Goal: Communication & Community: Answer question/provide support

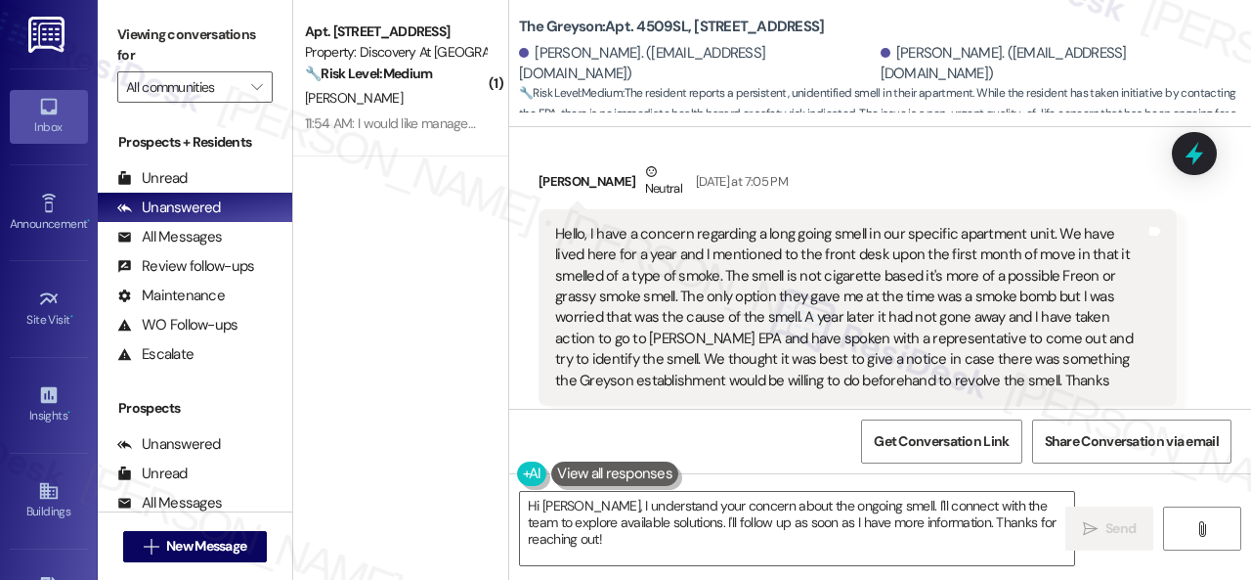
scroll to position [9722, 0]
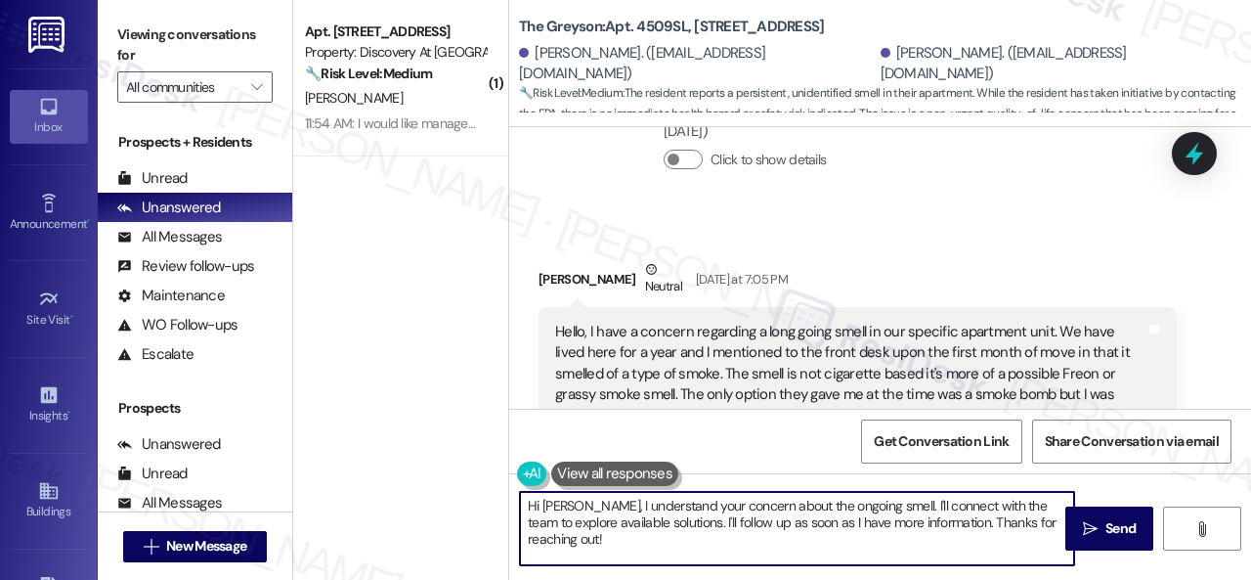
drag, startPoint x: 596, startPoint y: 548, endPoint x: 520, endPoint y: 497, distance: 91.6
click at [502, 494] on div "( 1 ) Apt. 422, 150 Northpark Plaza Drive Property: Discovery At Kingwood 🔧 Ris…" at bounding box center [772, 290] width 958 height 580
click at [585, 516] on textarea "Hi Jenna, I understand your concern about the ongoing smell. I'll connect with …" at bounding box center [797, 528] width 554 height 73
click at [579, 506] on textarea "Hi Jenna, I understand your concern about the ongoing smell. I'll connect with …" at bounding box center [797, 528] width 554 height 73
drag, startPoint x: 579, startPoint y: 506, endPoint x: 592, endPoint y: 536, distance: 32.4
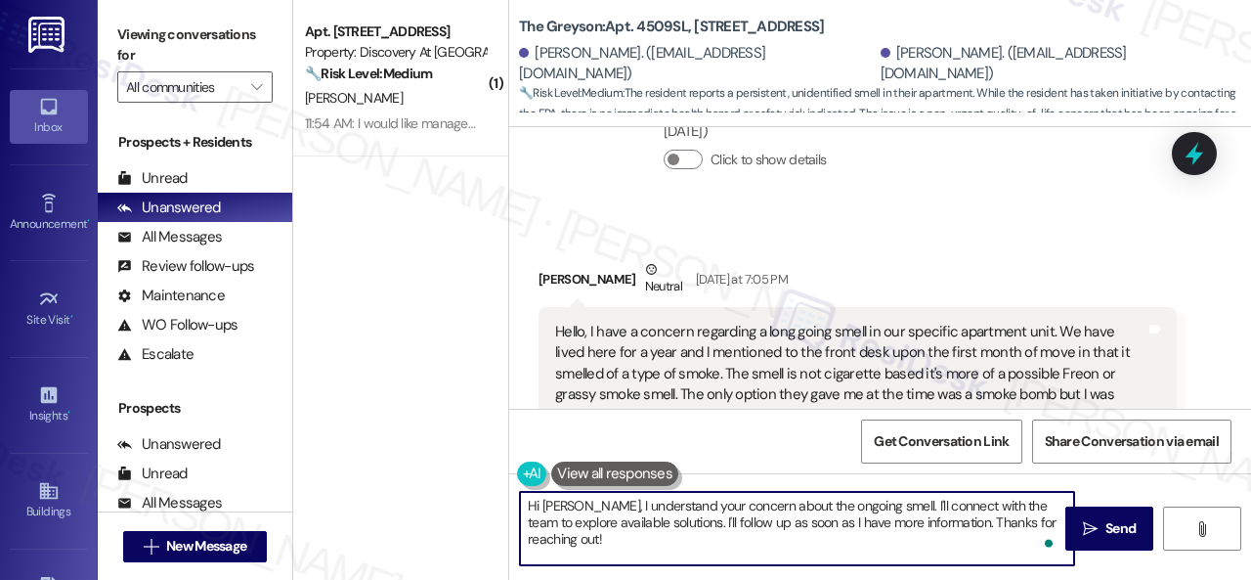
click at [592, 536] on textarea "Hi Jenna, I understand your concern about the ongoing smell. I'll connect with …" at bounding box center [797, 528] width 554 height 73
paste textarea "The site team has stated that they do have on record the service request from 2…"
click at [580, 504] on textarea "Hi Jenna, The site team has stated that they do have on record the service requ…" at bounding box center [797, 528] width 554 height 73
click at [911, 524] on textarea "Hi Jenna, the site team has stated that they do have on record the service requ…" at bounding box center [797, 528] width 554 height 73
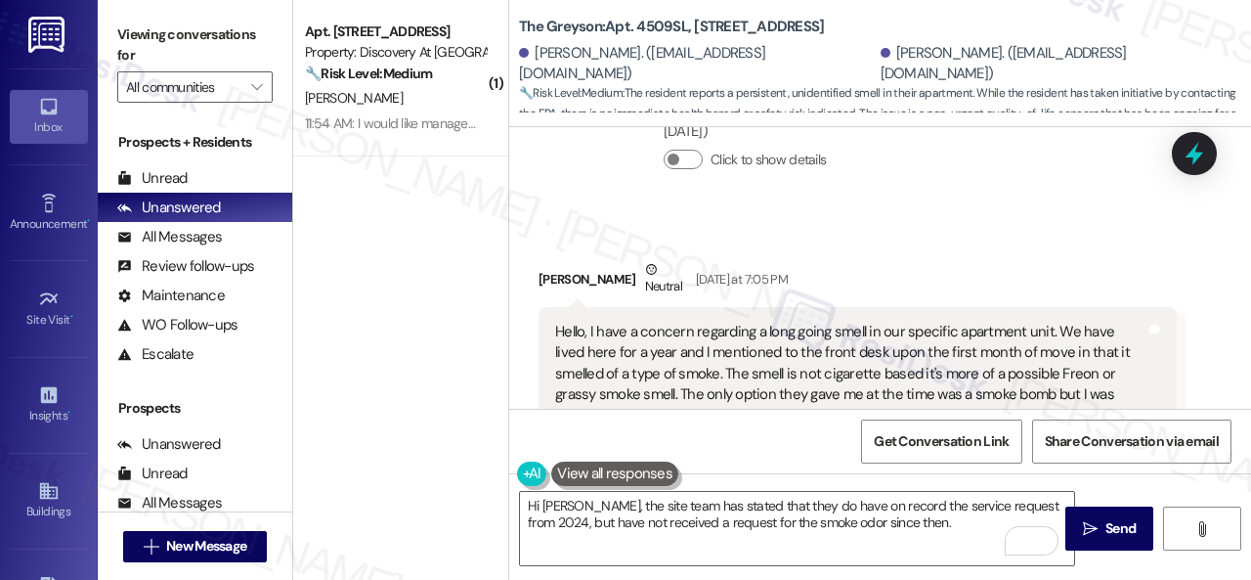
click at [470, 335] on div "( 1 ) Apt. 422, 150 Northpark Plaza Drive Property: Discovery At Kingwood 🔧 Ris…" at bounding box center [400, 220] width 215 height 441
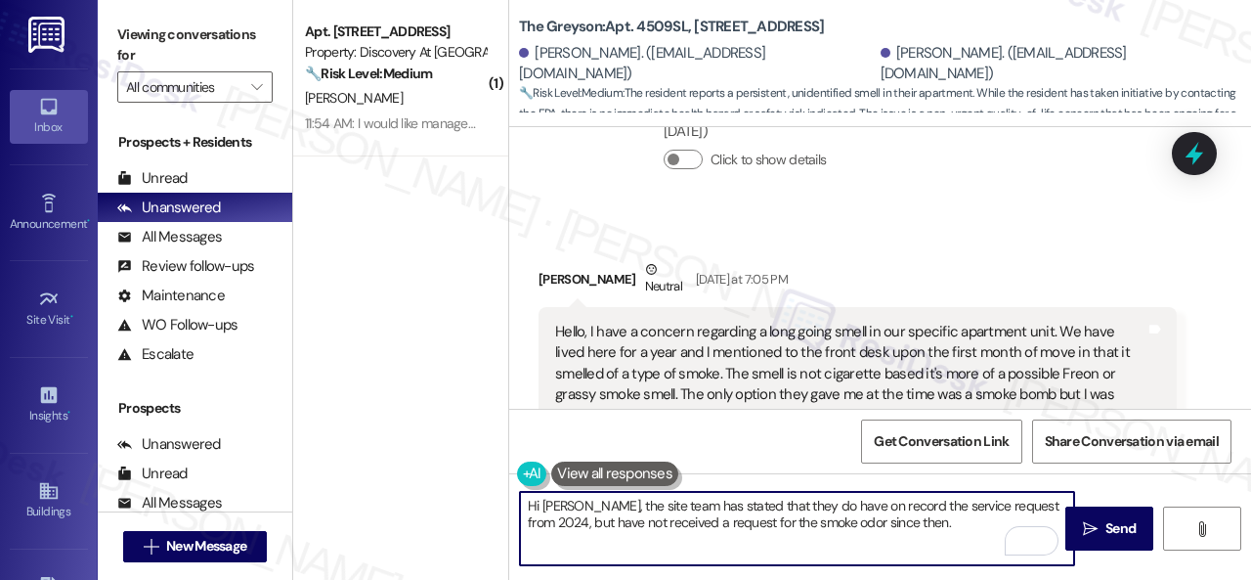
click at [906, 527] on textarea "Hi Jenna, the site team has stated that they do have on record the service requ…" at bounding box center [797, 528] width 554 height 73
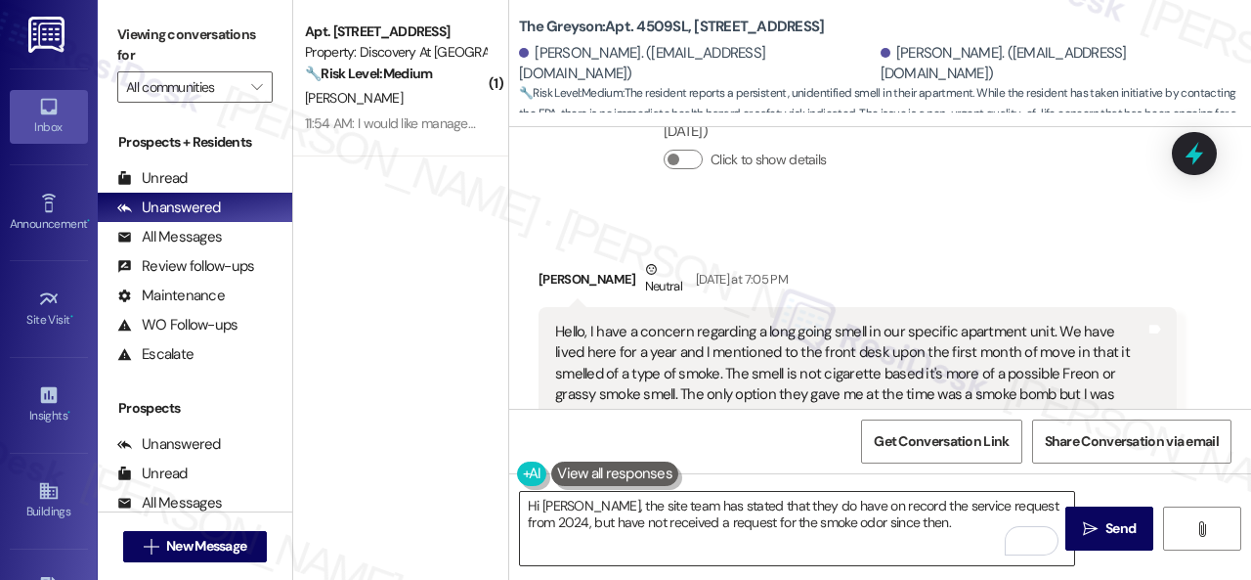
click at [797, 529] on textarea "Hi Jenna, the site team has stated that they do have on record the service requ…" at bounding box center [797, 528] width 554 height 73
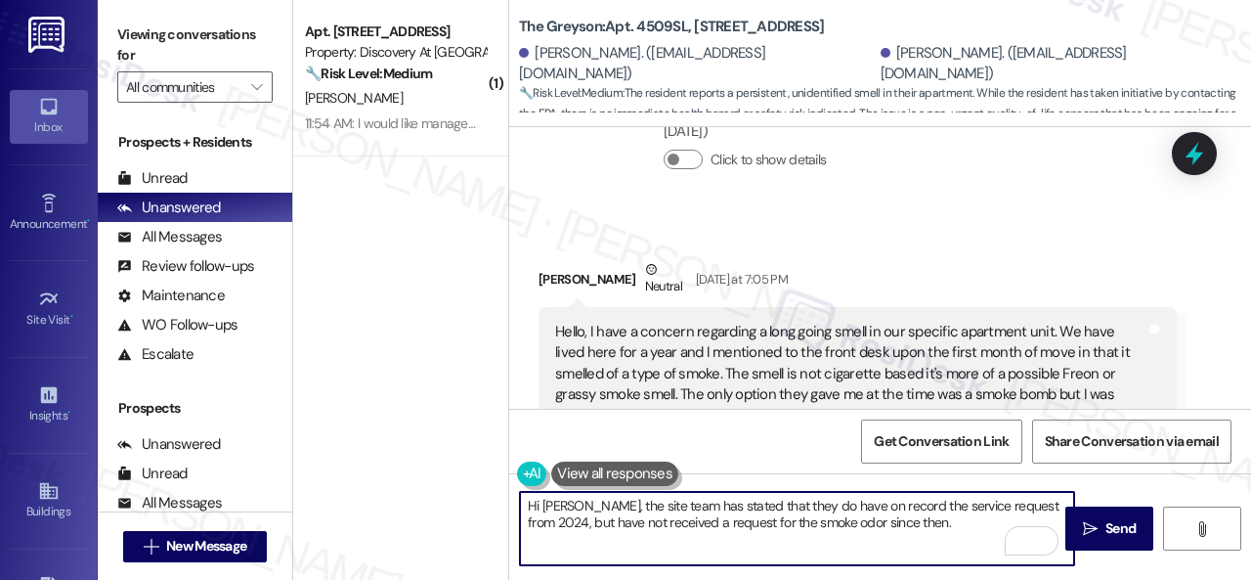
paste textarea "I'll be happy to submit a work order on your behalf. Please provide more detail…"
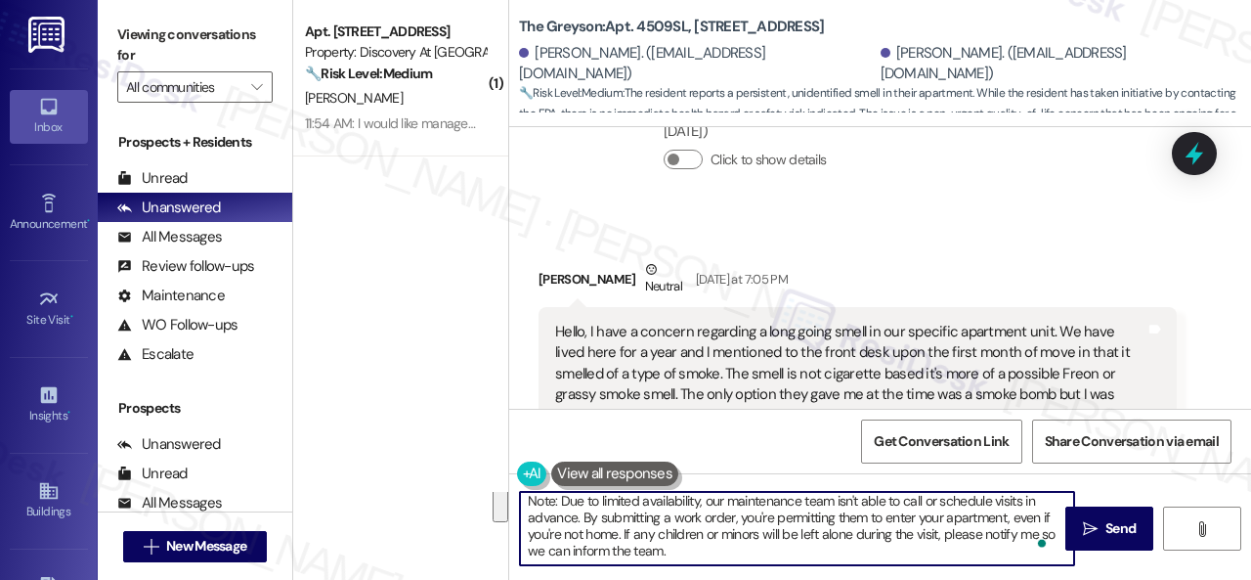
scroll to position [40, 0]
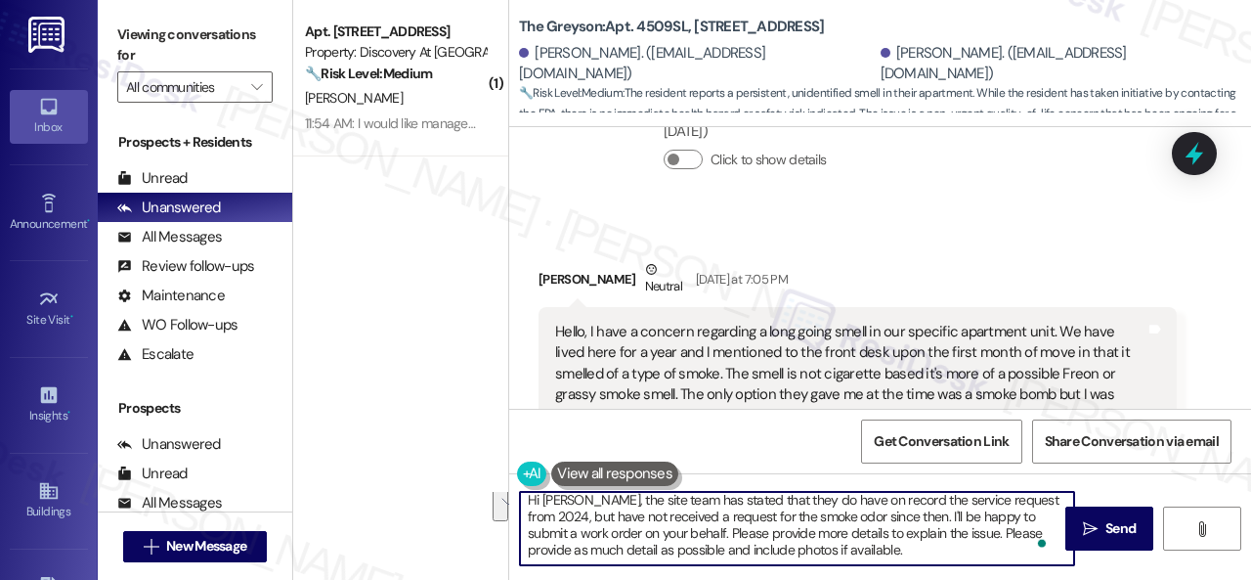
drag, startPoint x: 675, startPoint y: 537, endPoint x: 860, endPoint y: 547, distance: 185.0
click at [860, 547] on textarea "Hi Jenna, the site team has stated that they do have on record the service requ…" at bounding box center [797, 528] width 554 height 73
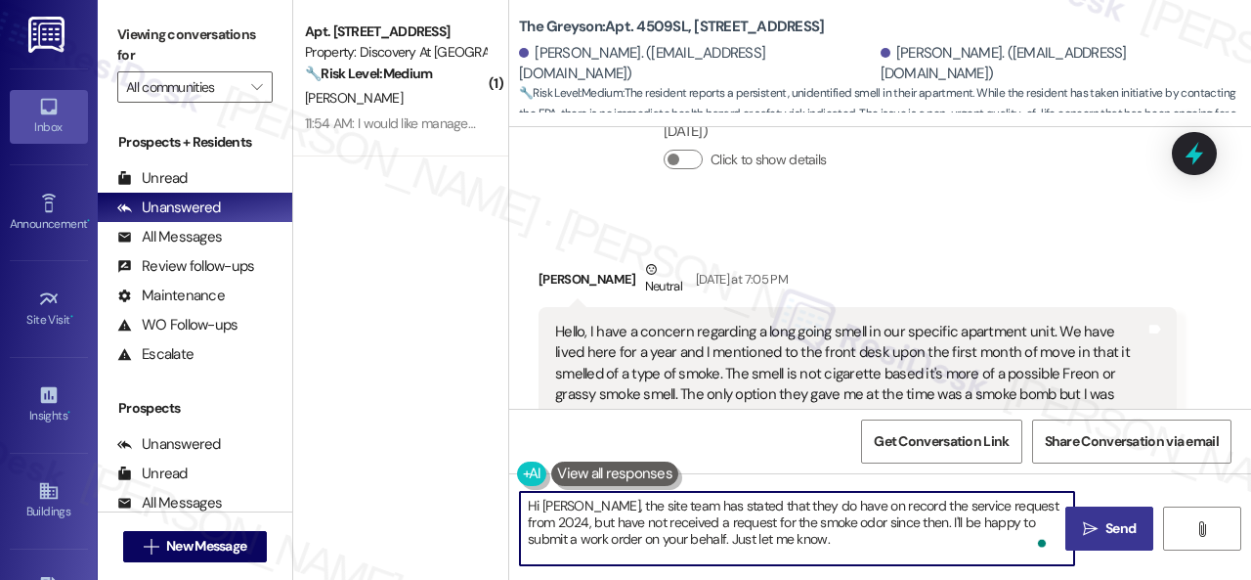
type textarea "Hi Jenna, the site team has stated that they do have on record the service requ…"
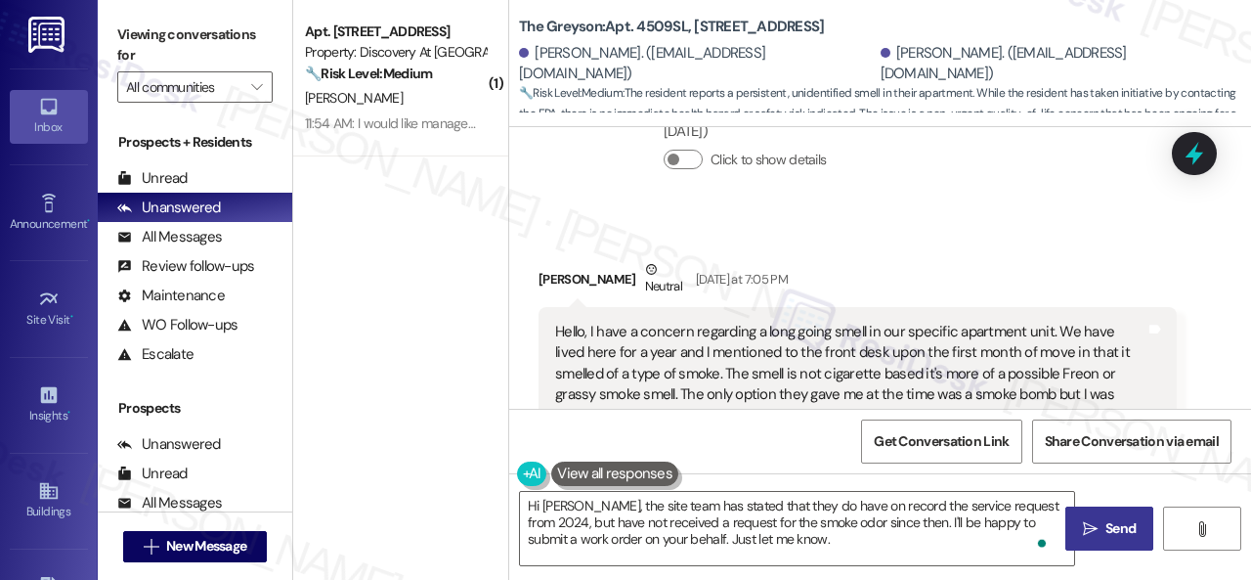
click at [1115, 535] on span "Send" at bounding box center [1120, 528] width 30 height 21
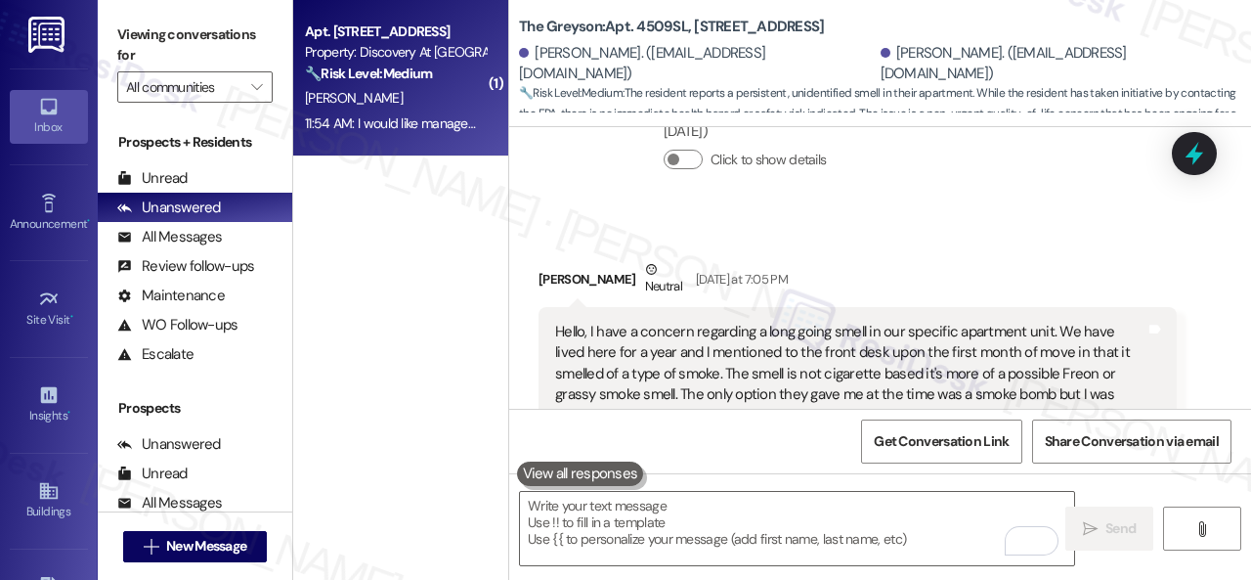
scroll to position [10040, 0]
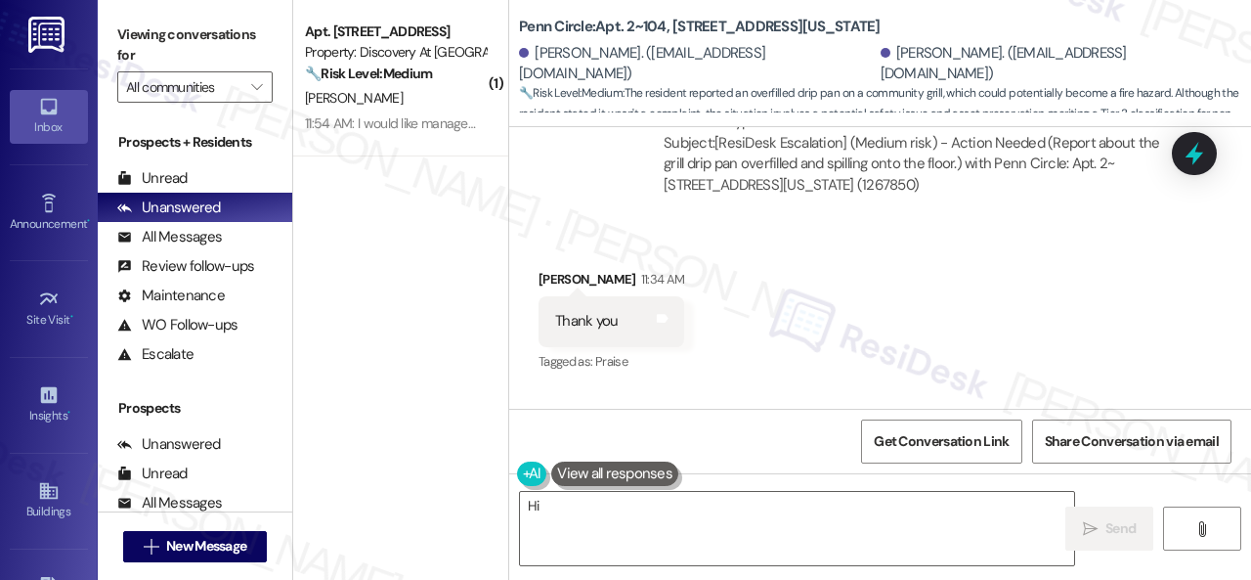
scroll to position [6094, 0]
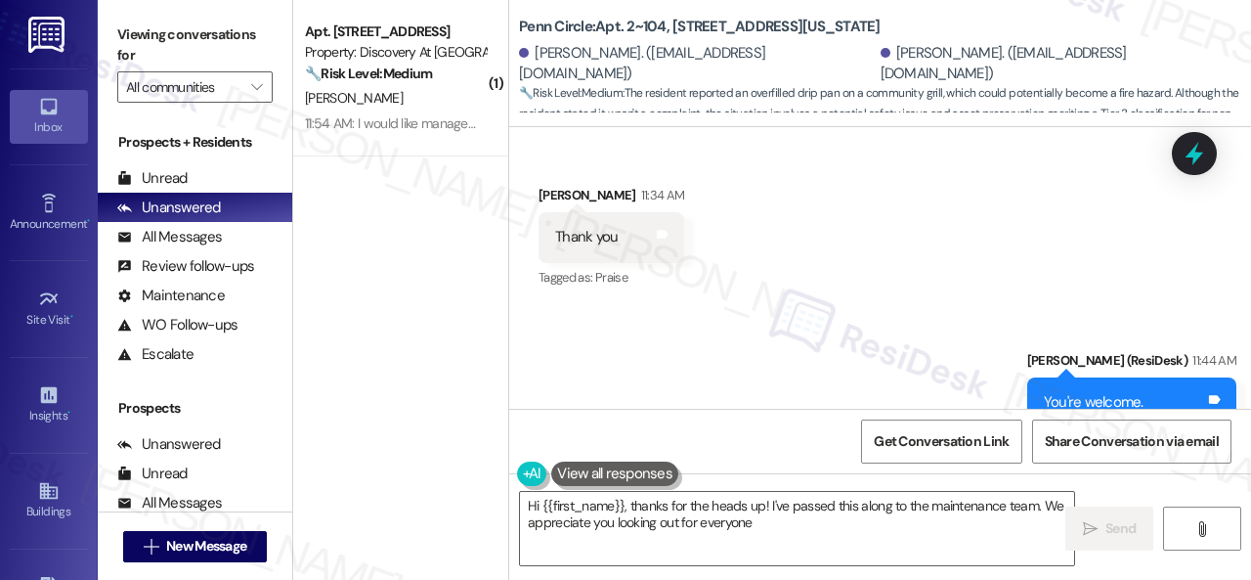
type textarea "Hi {{first_name}}, thanks for the heads up! I've passed this along to the maint…"
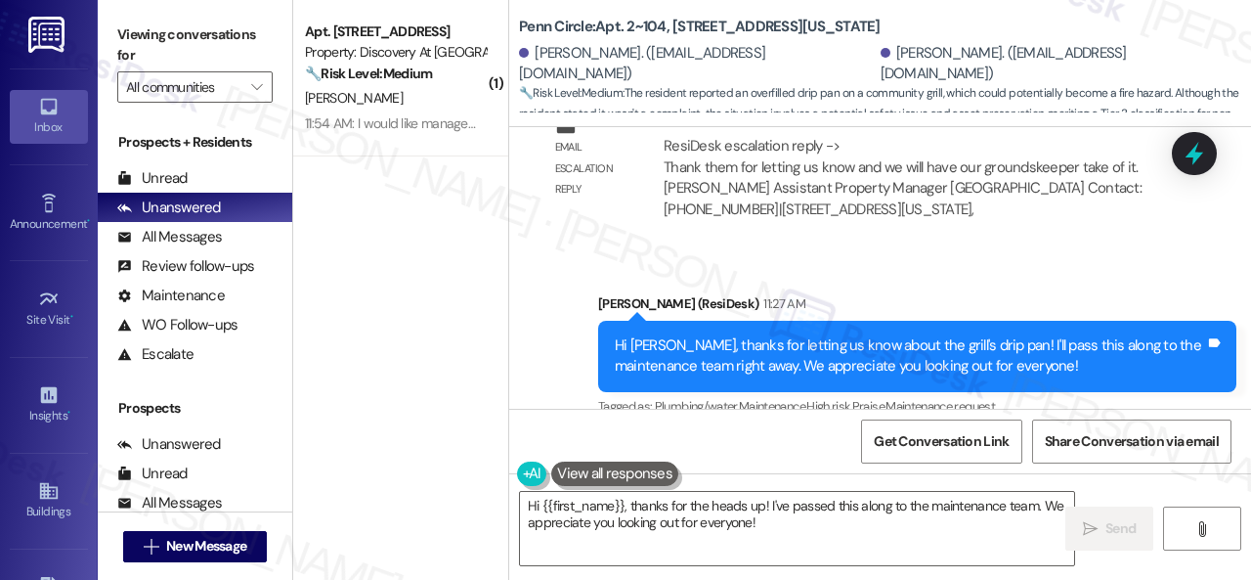
scroll to position [5508, 0]
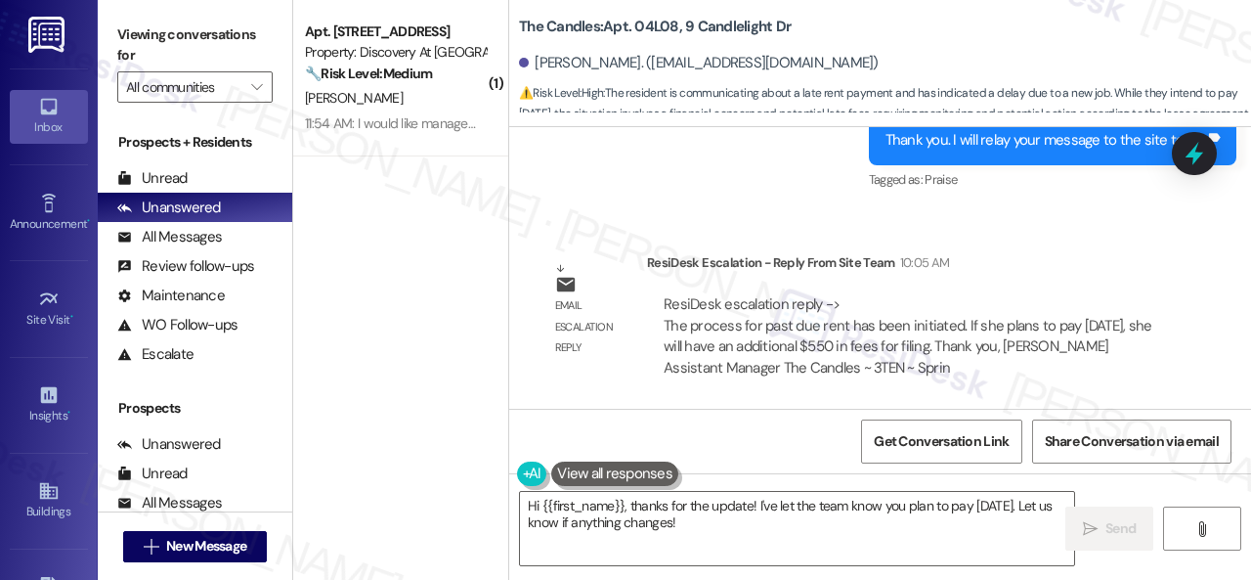
scroll to position [38833, 0]
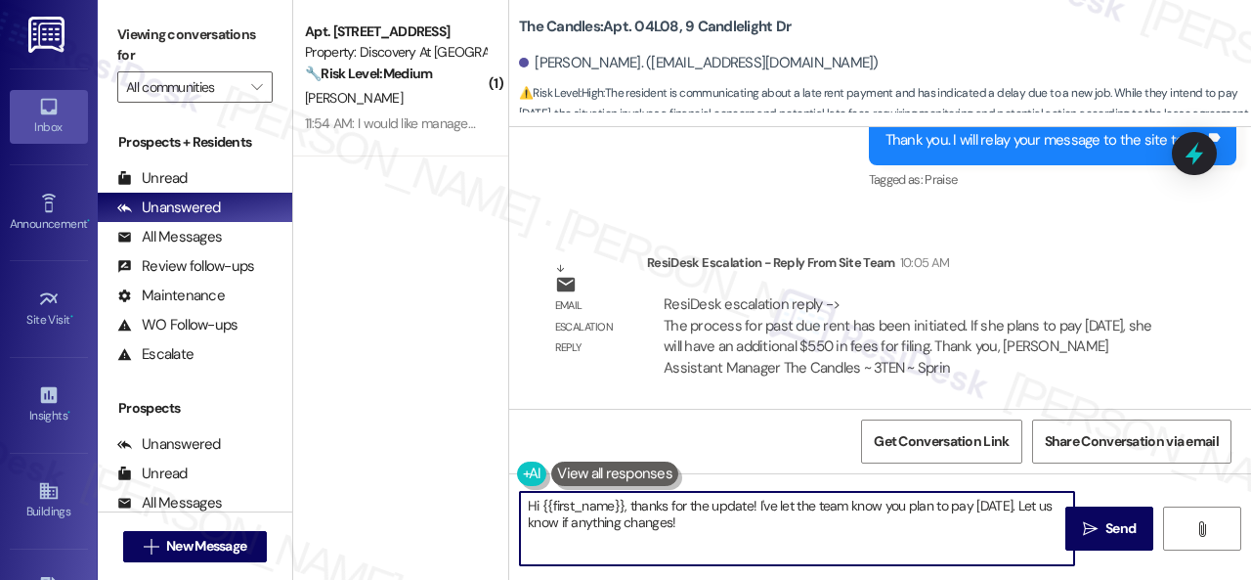
drag, startPoint x: 725, startPoint y: 527, endPoint x: 420, endPoint y: 448, distance: 315.0
click at [420, 448] on div "( 1 ) Apt. 422, 150 Northpark Plaza Drive Property: Discovery At Kingwood 🔧 Ris…" at bounding box center [772, 290] width 958 height 580
paste textarea "ey, I have an update on your concern. The site team has stated that the process…"
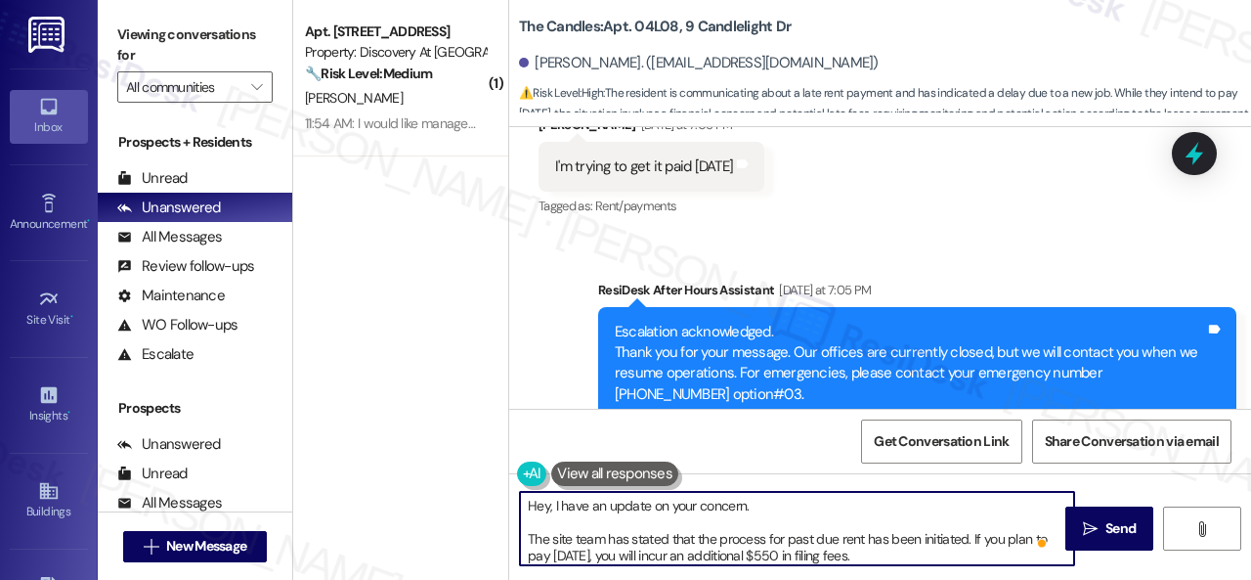
scroll to position [38051, 0]
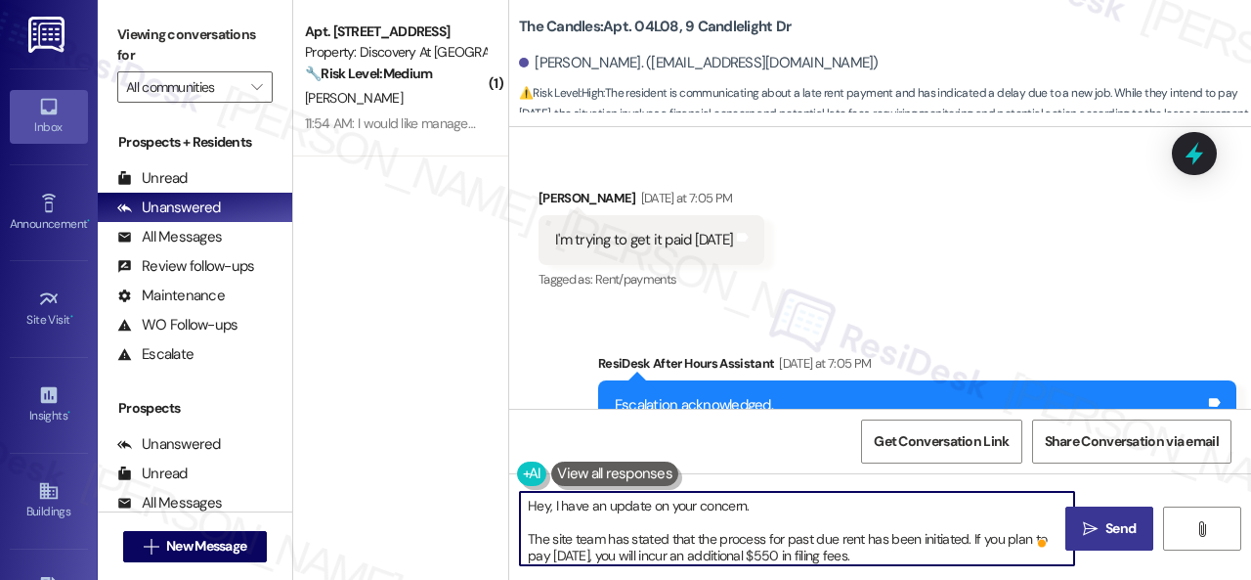
type textarea "Hey, I have an update on your concern. The site team has stated that the proces…"
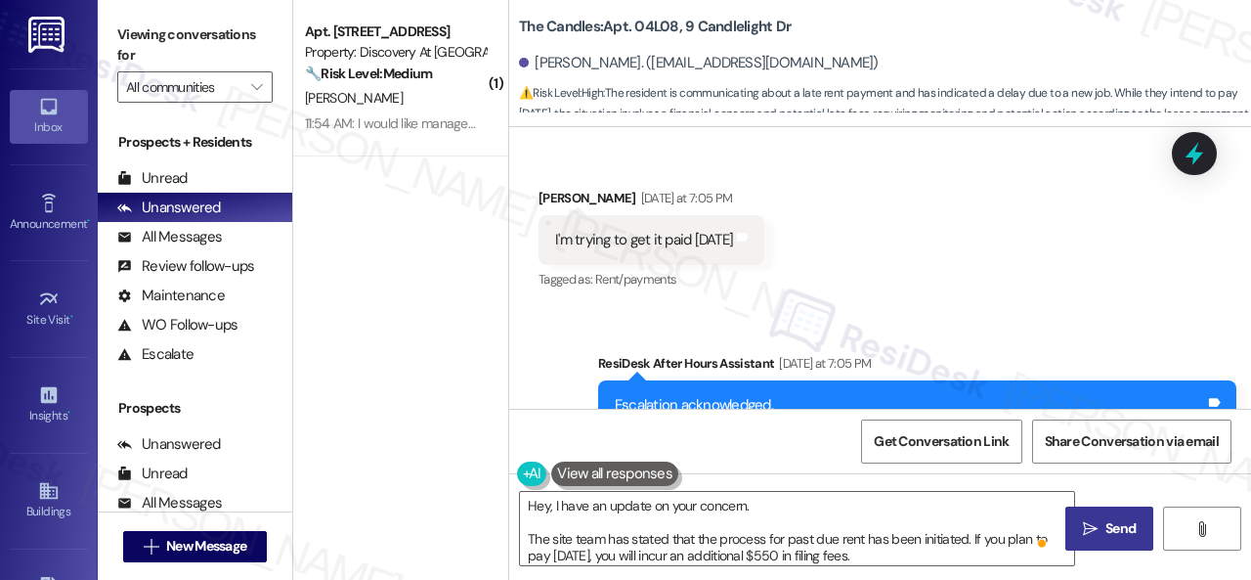
click at [1106, 534] on span "Send" at bounding box center [1120, 528] width 30 height 21
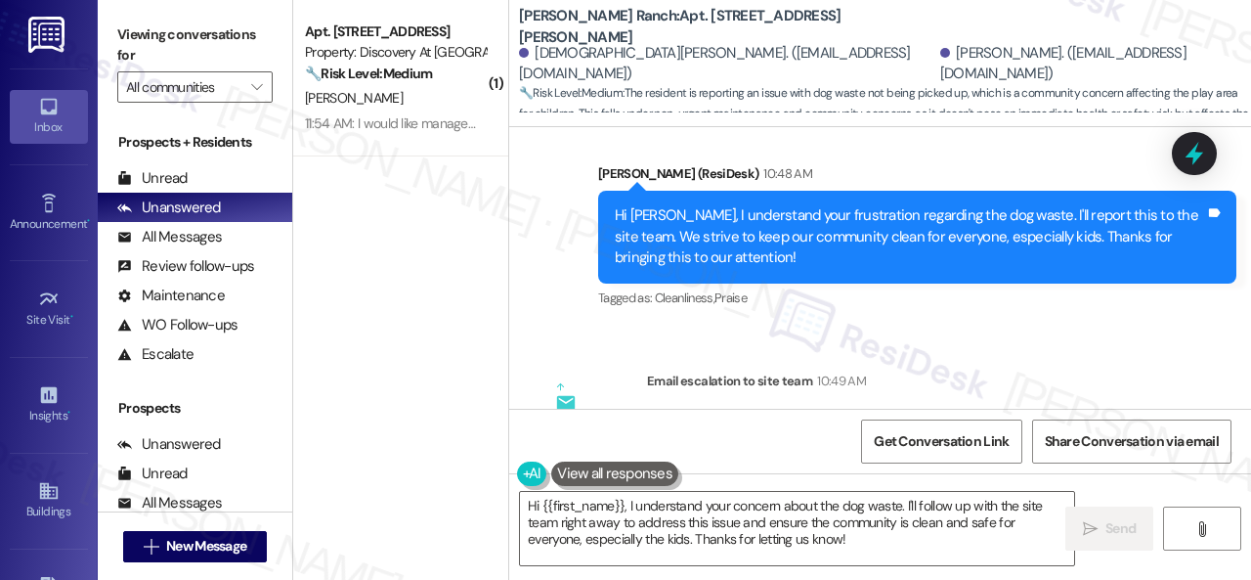
scroll to position [9654, 0]
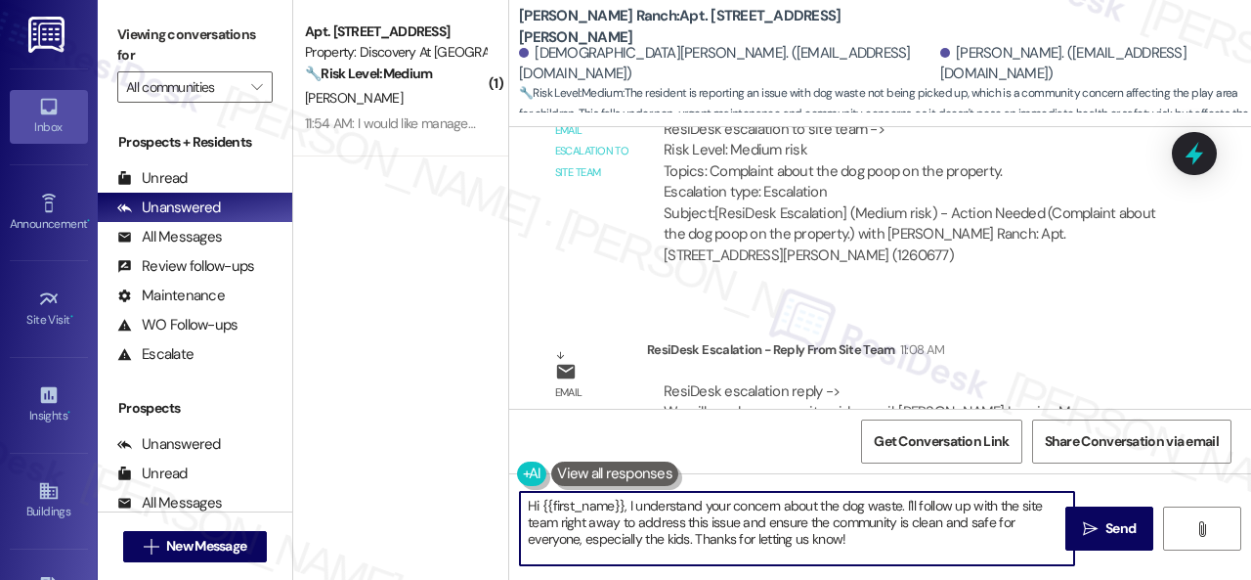
drag, startPoint x: 863, startPoint y: 556, endPoint x: 350, endPoint y: 420, distance: 530.7
click at [350, 420] on div "( 1 ) Apt. 422, 150 Northpark Plaza Drive Property: Discovery At Kingwood 🔧 Ris…" at bounding box center [772, 290] width 958 height 580
paste textarea "ey, I have an update on your concern. The site team has stated that they will s…"
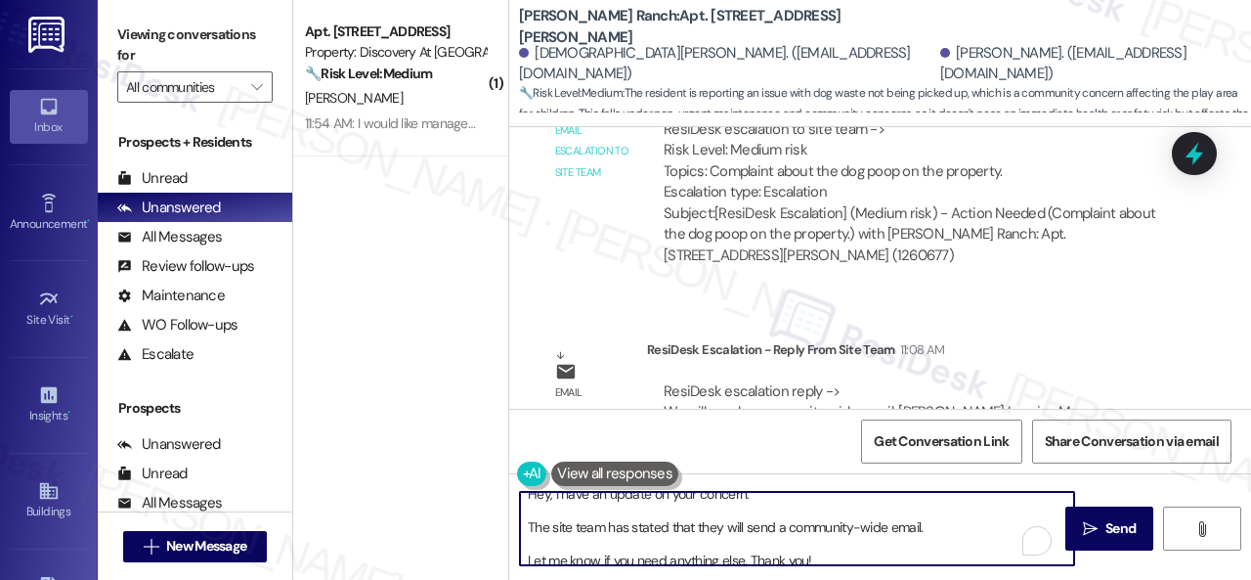
scroll to position [0, 0]
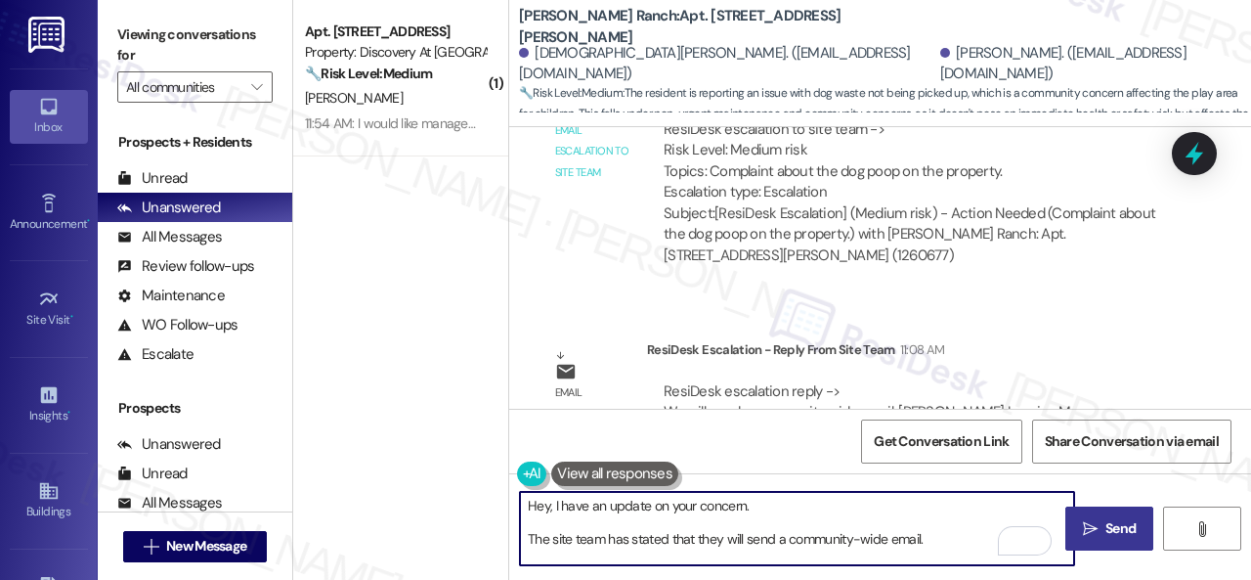
type textarea "Hey, I have an update on your concern. The site team has stated that they will …"
click at [1106, 538] on span "Send" at bounding box center [1120, 528] width 30 height 21
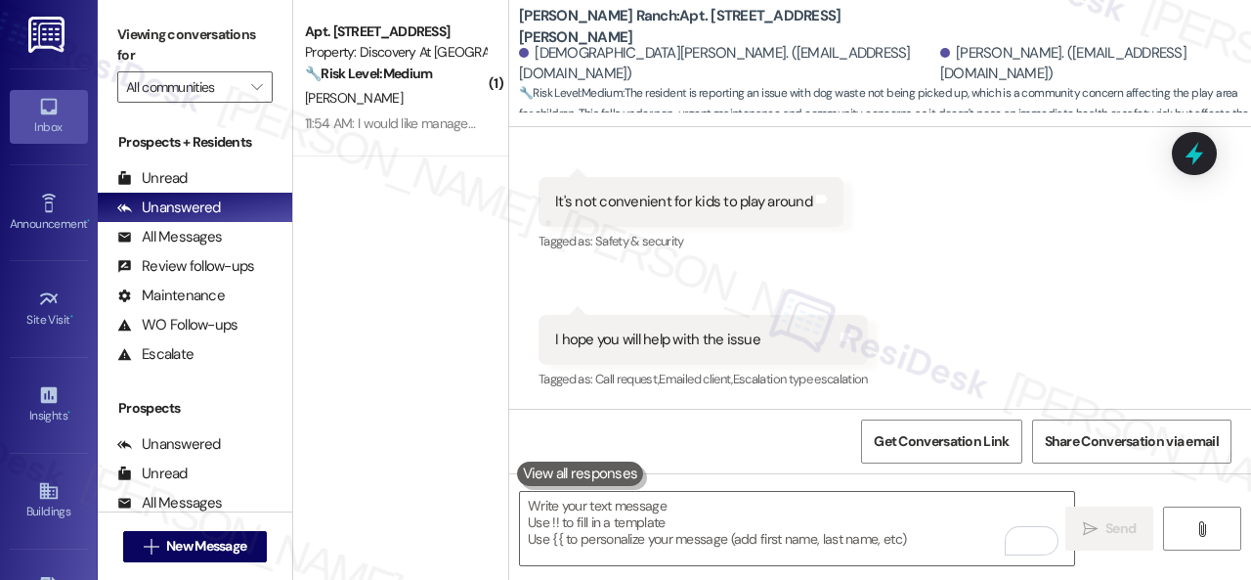
scroll to position [8985, 0]
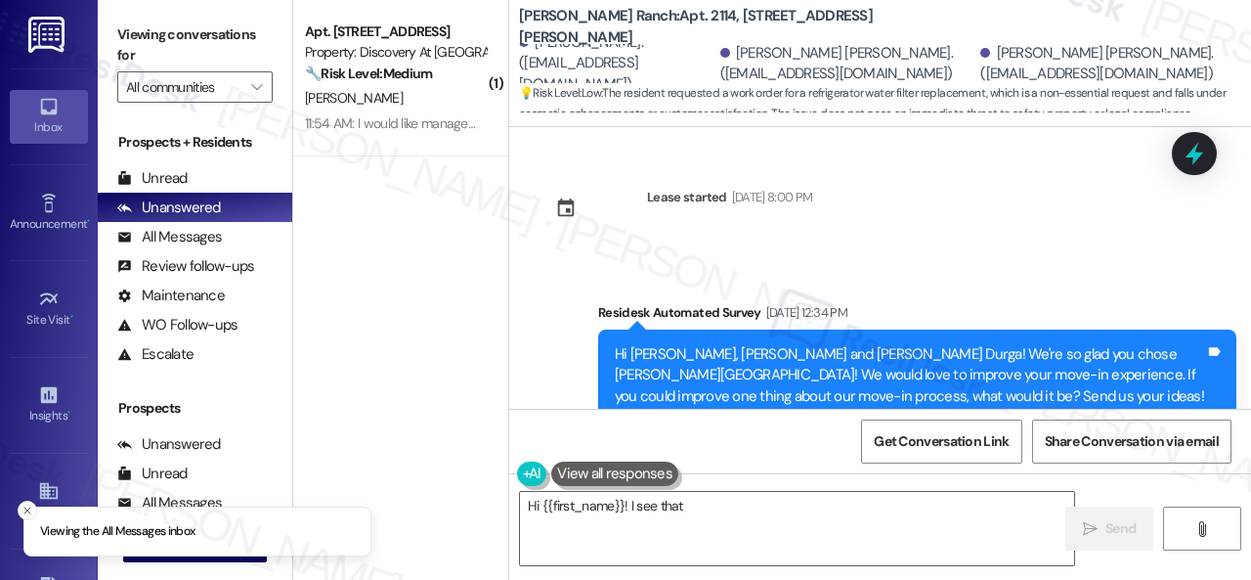
scroll to position [14273, 0]
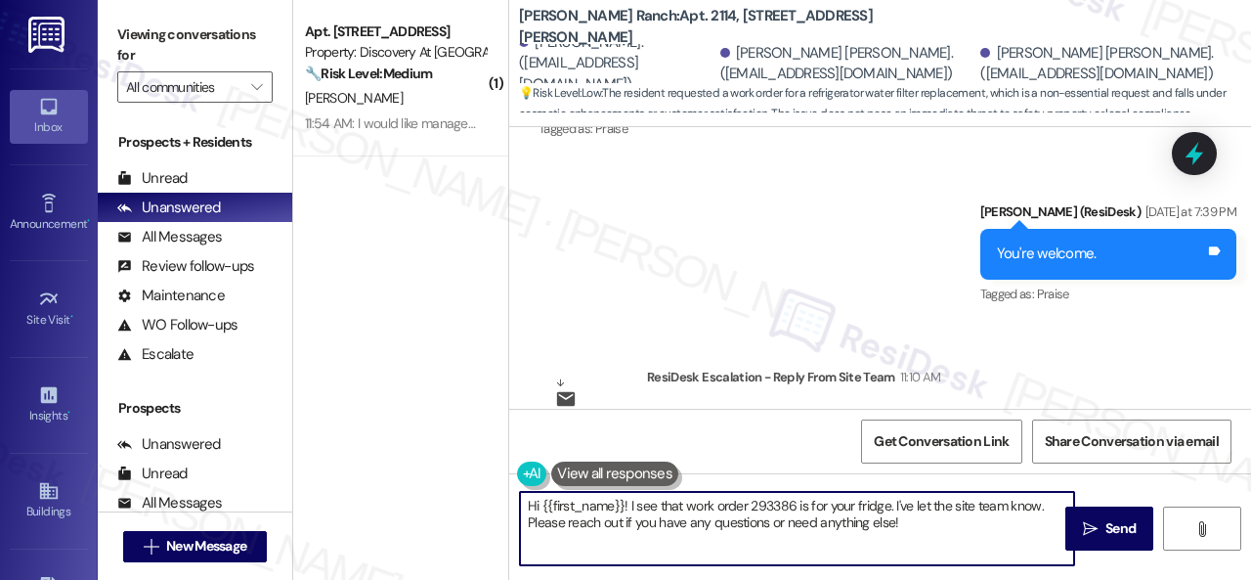
drag, startPoint x: 931, startPoint y: 519, endPoint x: 489, endPoint y: 456, distance: 447.1
click at [489, 456] on div "( 1 ) Apt. 422, 150 Northpark Plaza Drive Property: Discovery At Kingwood 🔧 Ris…" at bounding box center [772, 290] width 958 height 580
paste textarea "ey, I have an update on your concern. The site team has stated that they no lon…"
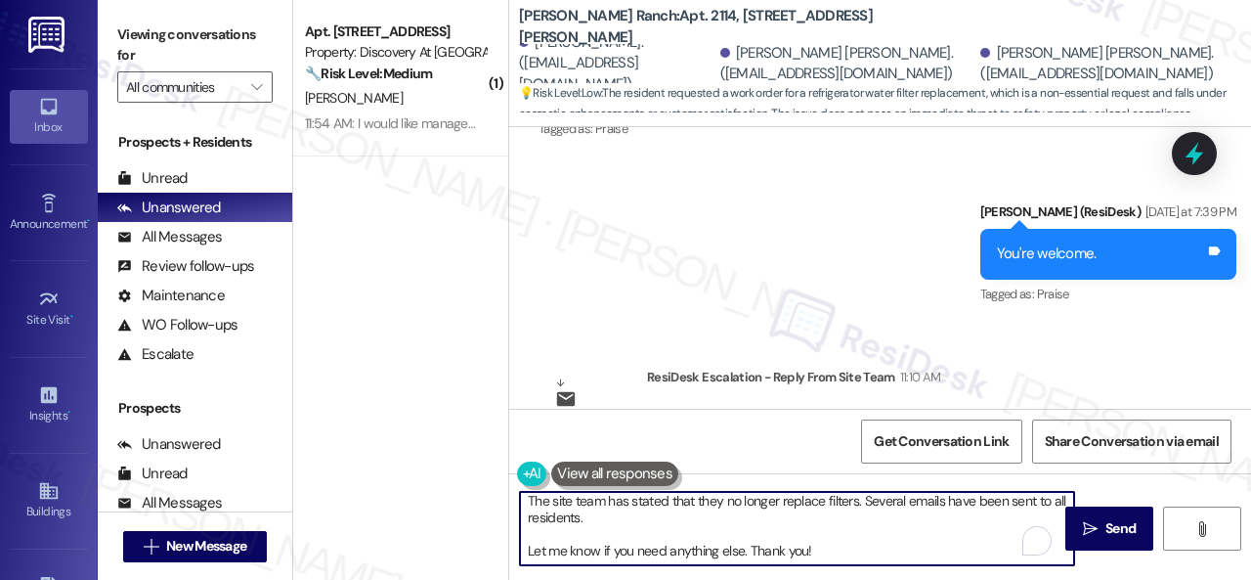
scroll to position [0, 0]
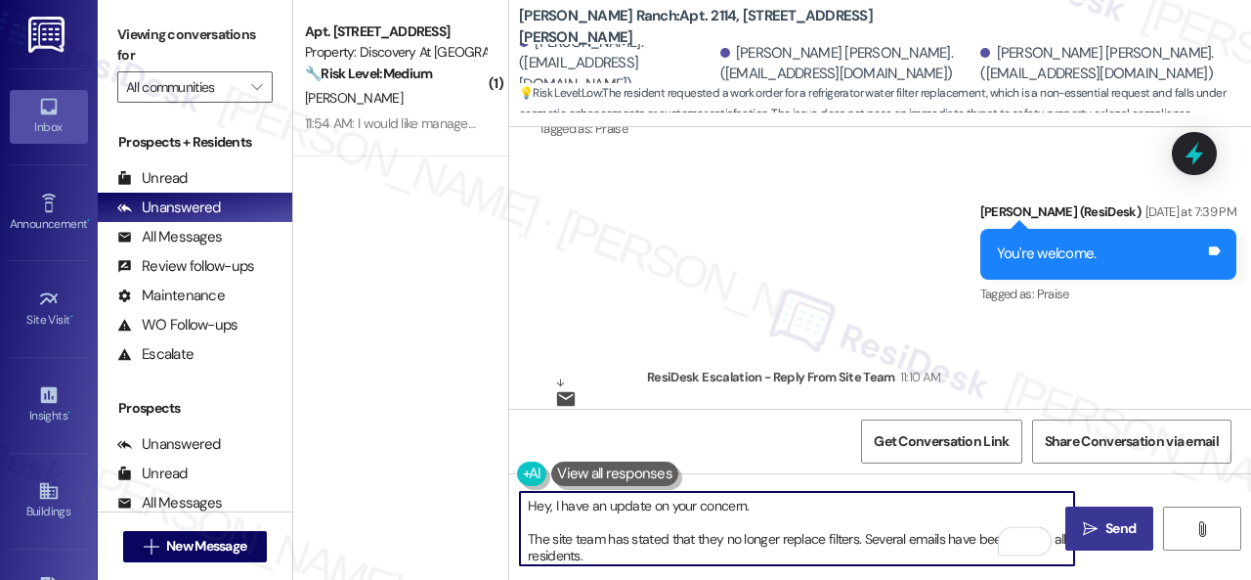
type textarea "Hey, I have an update on your concern. The site team has stated that they no lo…"
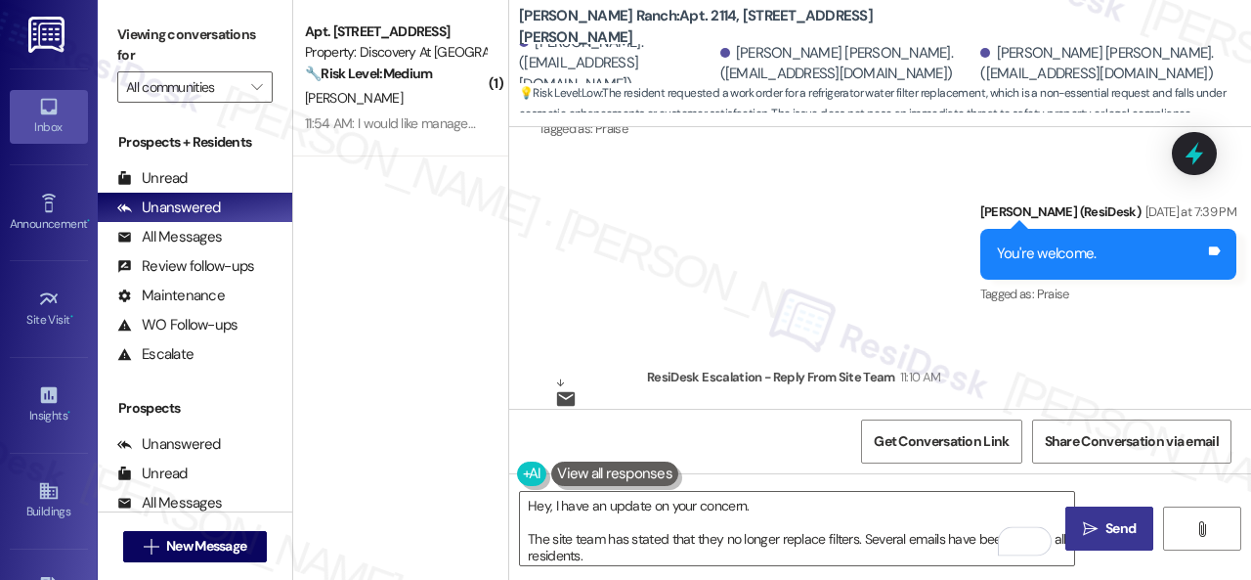
click at [1108, 537] on span "Send" at bounding box center [1120, 528] width 30 height 21
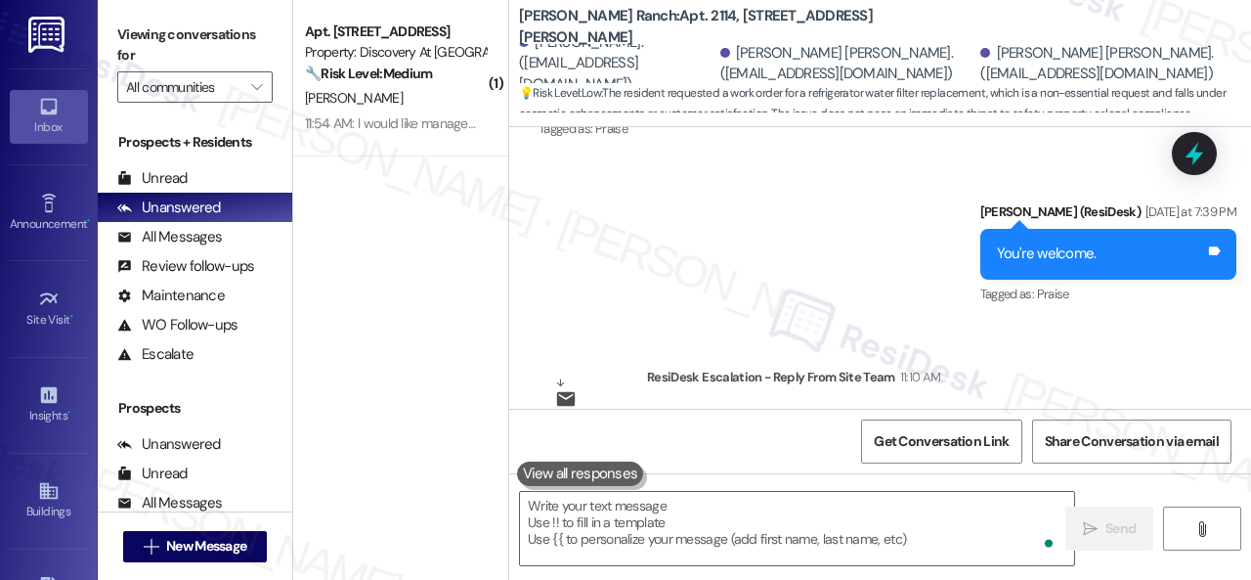
scroll to position [13908, 0]
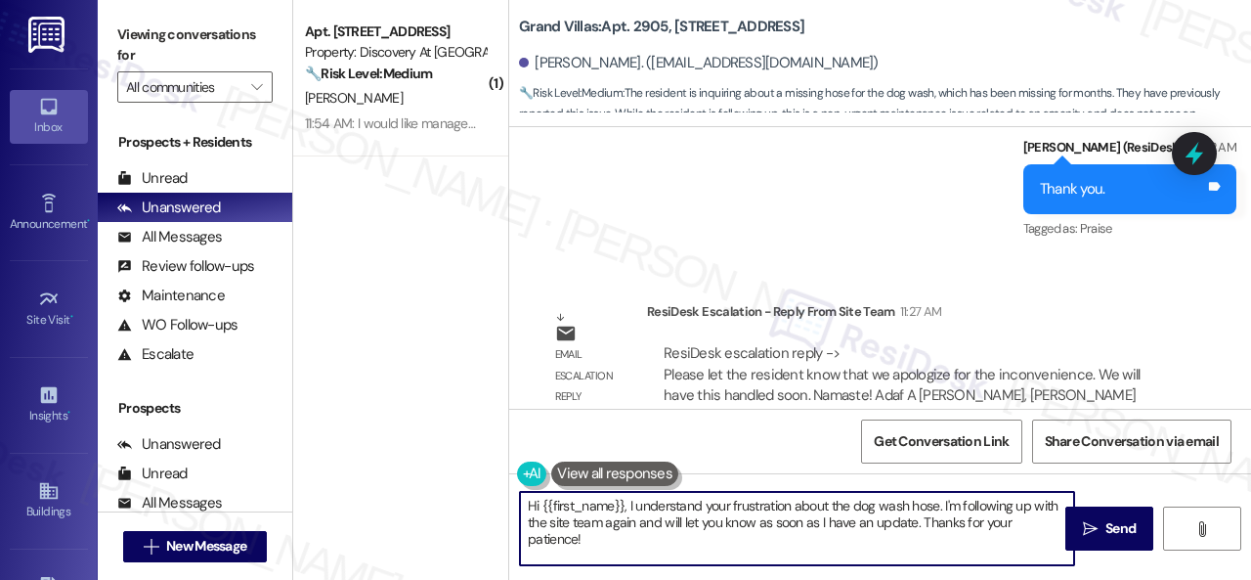
scroll to position [6, 0]
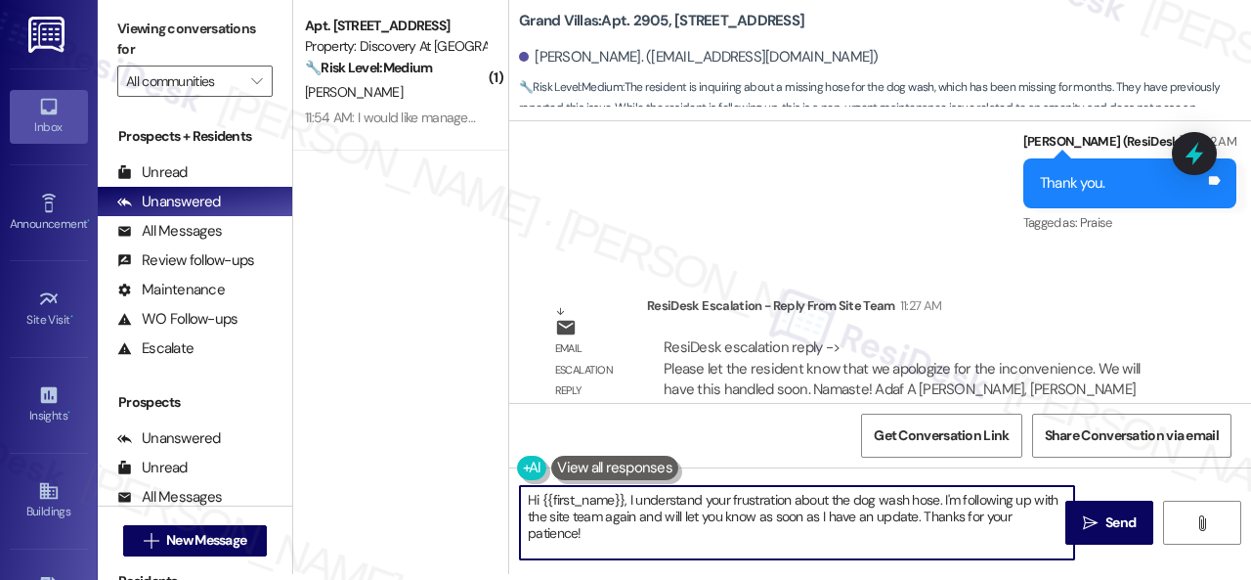
drag, startPoint x: 627, startPoint y: 499, endPoint x: 1250, endPoint y: 618, distance: 633.6
click at [1250, 579] on html "Inbox Go to Inbox Announcement • Send A Text Announcement Site Visit • Go to Si…" at bounding box center [625, 290] width 1251 height 580
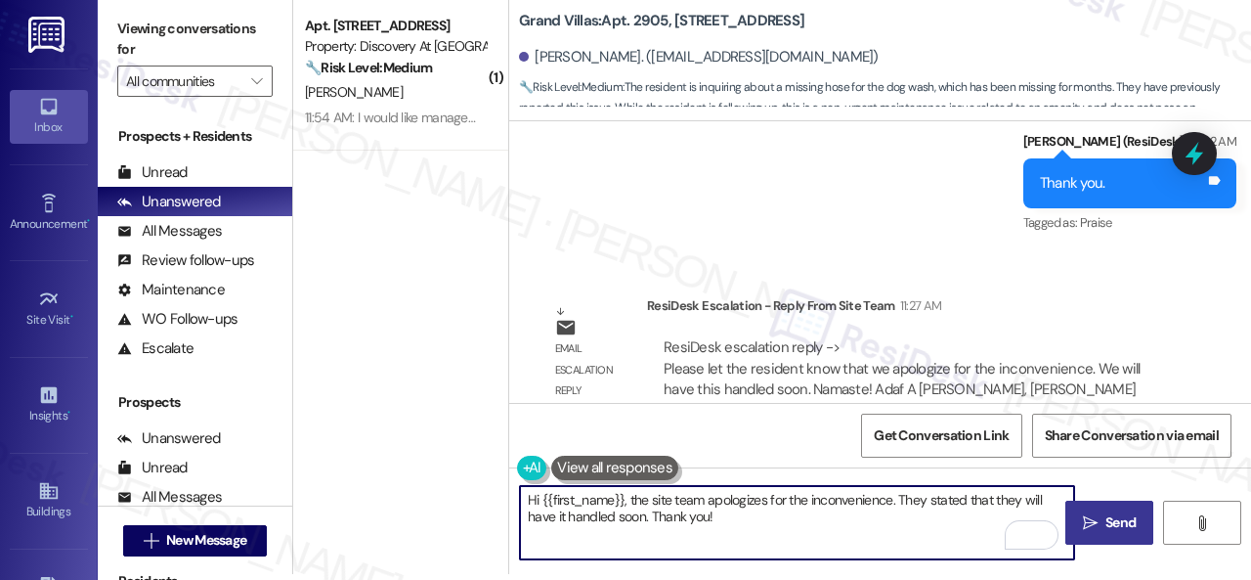
type textarea "Hi {{first_name}}, the site team apologizes for the inconvenience. They stated …"
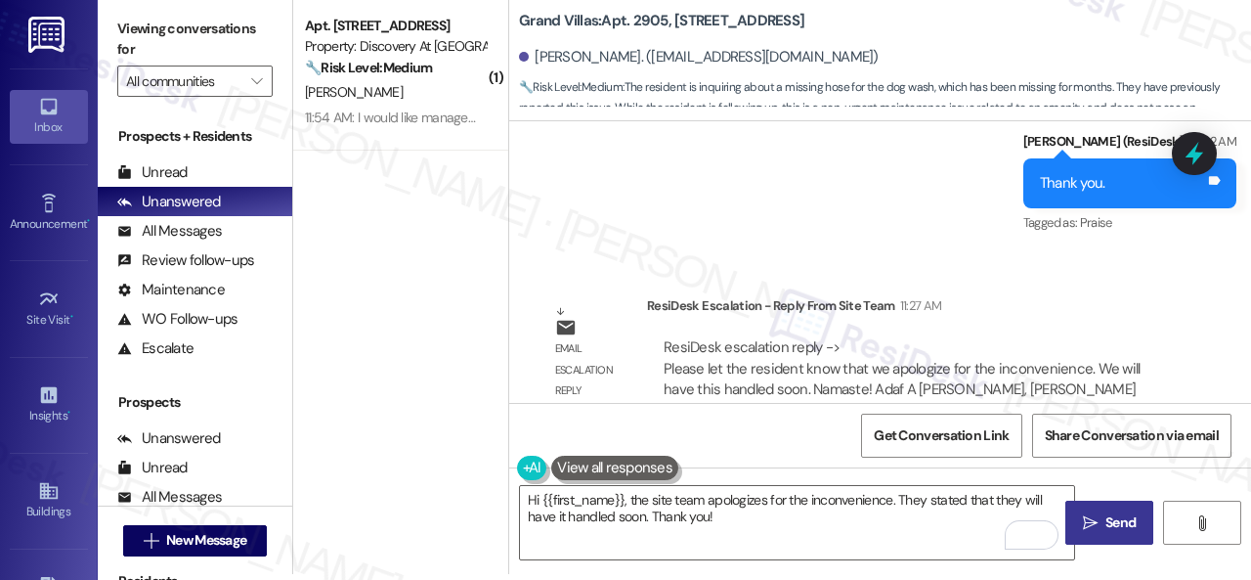
click at [1094, 521] on span " Send" at bounding box center [1110, 522] width 62 height 21
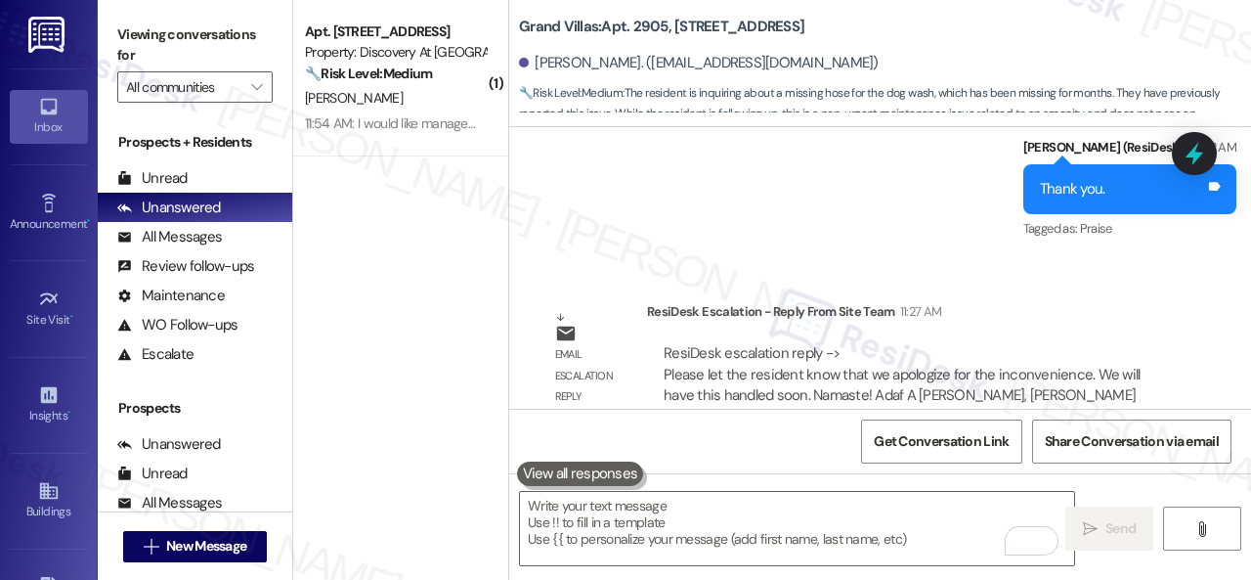
scroll to position [20966, 0]
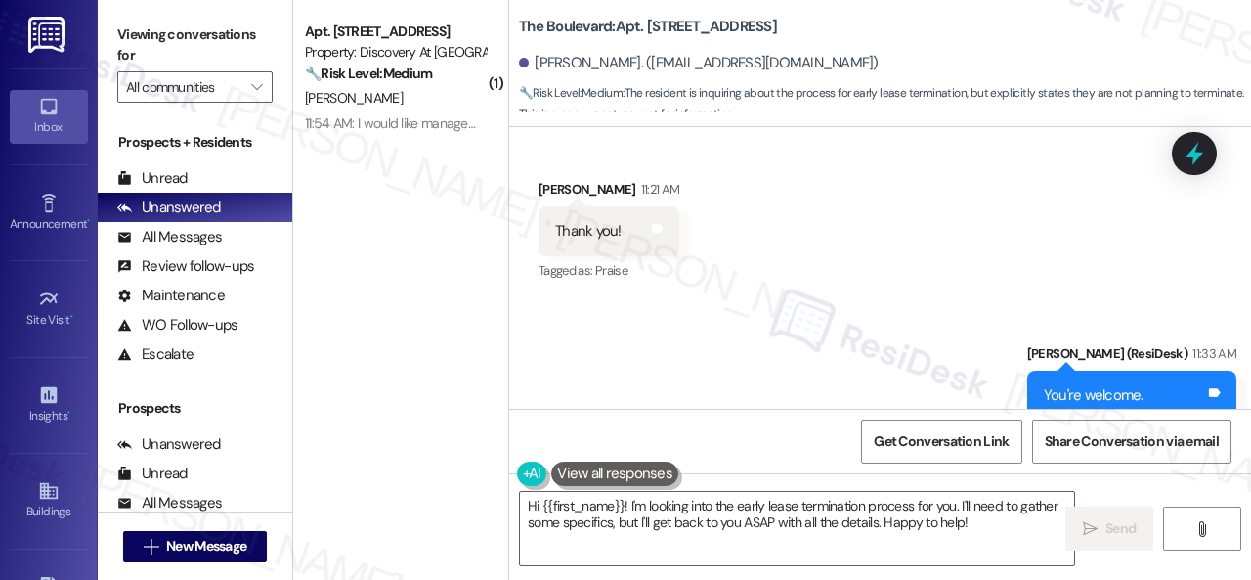
scroll to position [13765, 0]
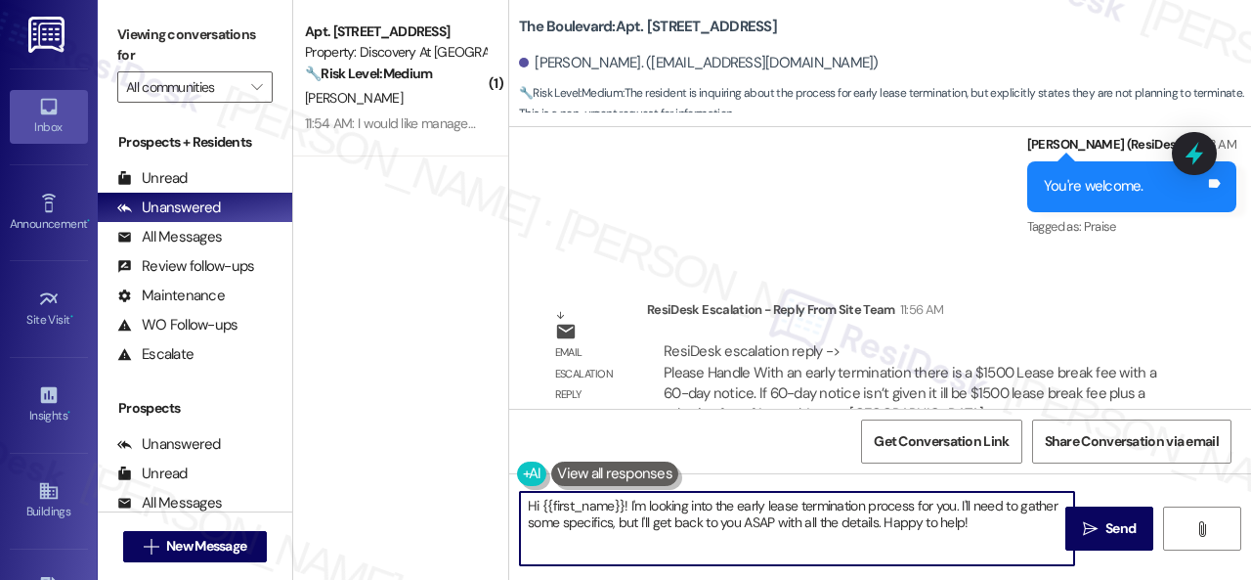
drag, startPoint x: 993, startPoint y: 525, endPoint x: 432, endPoint y: 480, distance: 562.7
click at [432, 480] on div "( 1 ) Apt. [STREET_ADDRESS] Property: Discovery At Kingwood 🔧 Risk Level: Mediu…" at bounding box center [772, 290] width 958 height 580
paste textarea "ey, I have an update on your concern. The site team has stated that with an ear…"
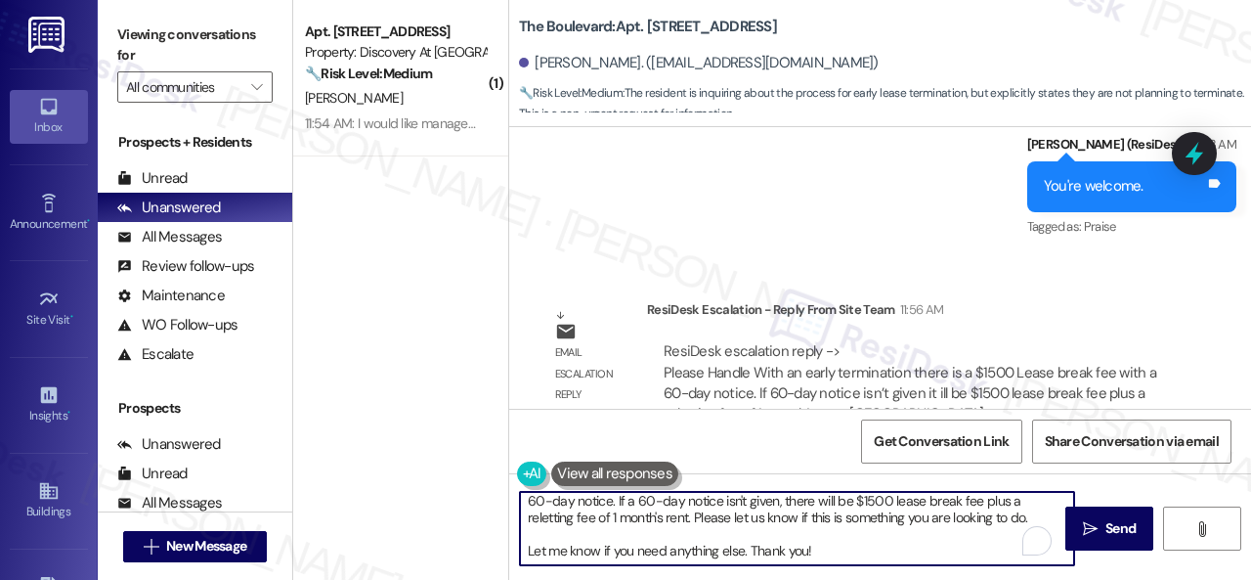
scroll to position [66, 0]
drag, startPoint x: 694, startPoint y: 505, endPoint x: 1034, endPoint y: 505, distance: 340.1
click at [1034, 505] on textarea "Hey, I have an update on your concern. The site team has stated that with an ea…" at bounding box center [797, 528] width 554 height 73
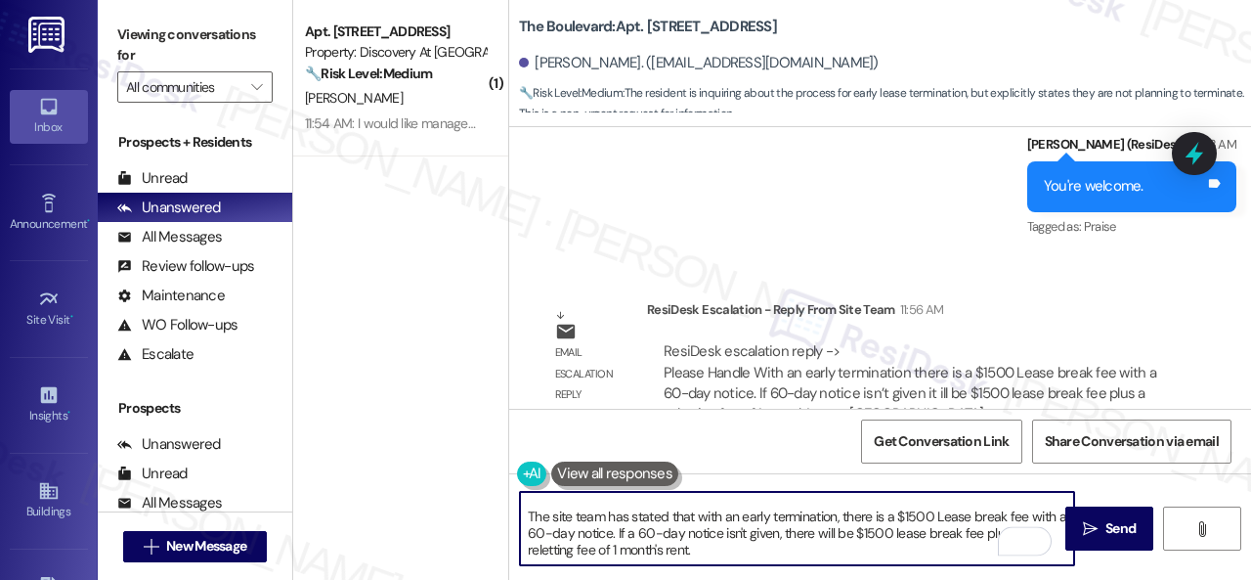
scroll to position [0, 0]
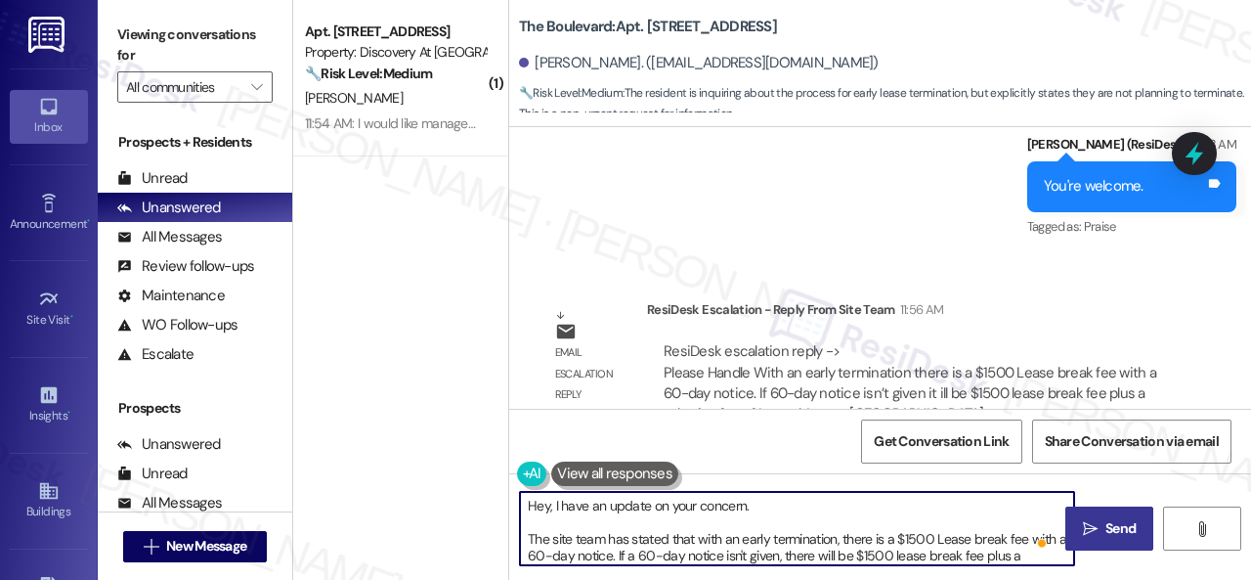
type textarea "Hey, I have an update on your concern. The site team has stated that with an ea…"
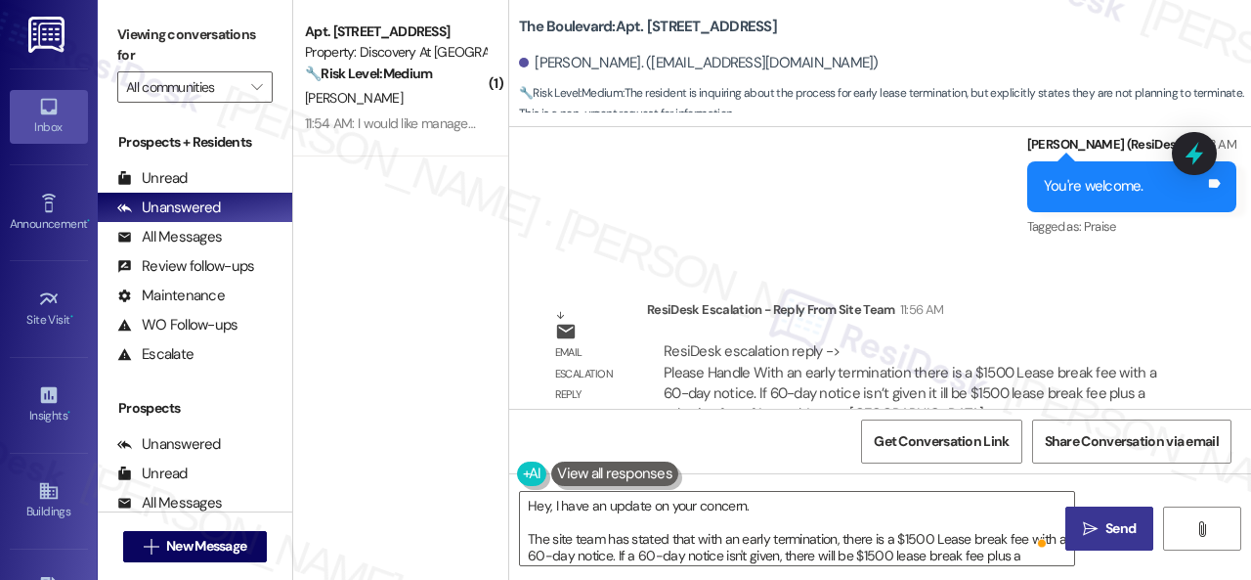
click at [1101, 529] on span "Send" at bounding box center [1120, 528] width 38 height 21
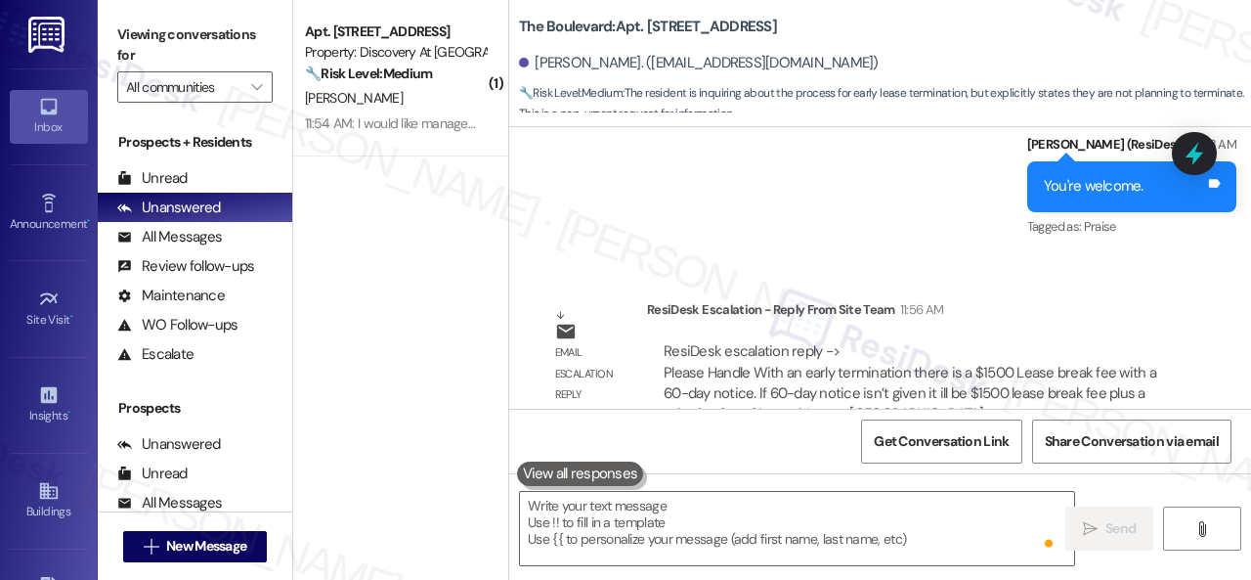
scroll to position [13400, 0]
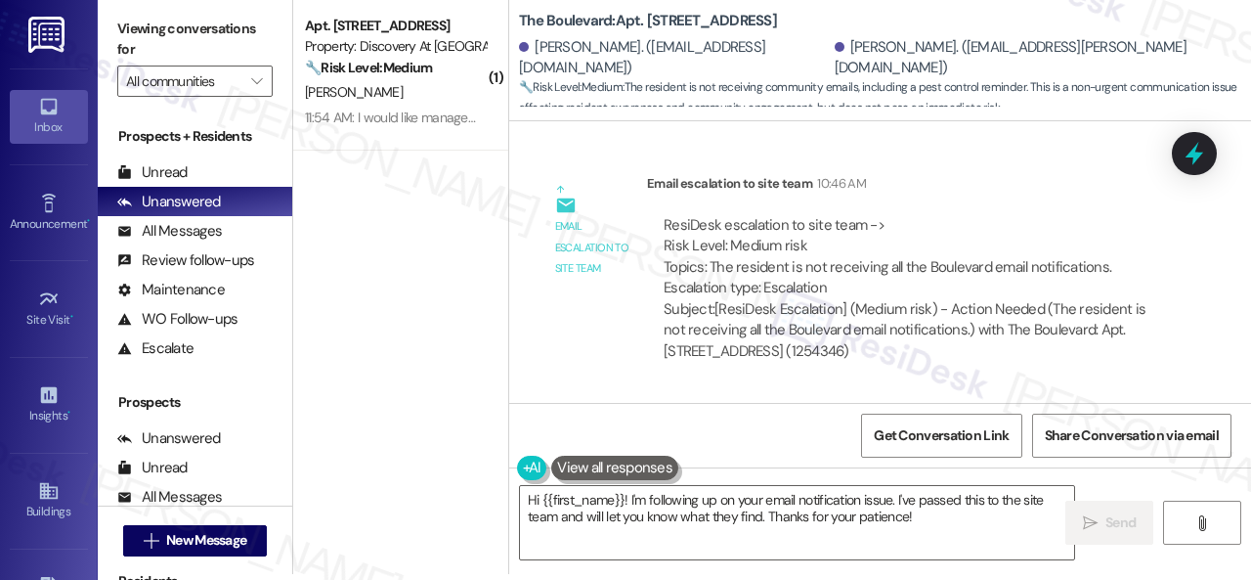
scroll to position [4923, 0]
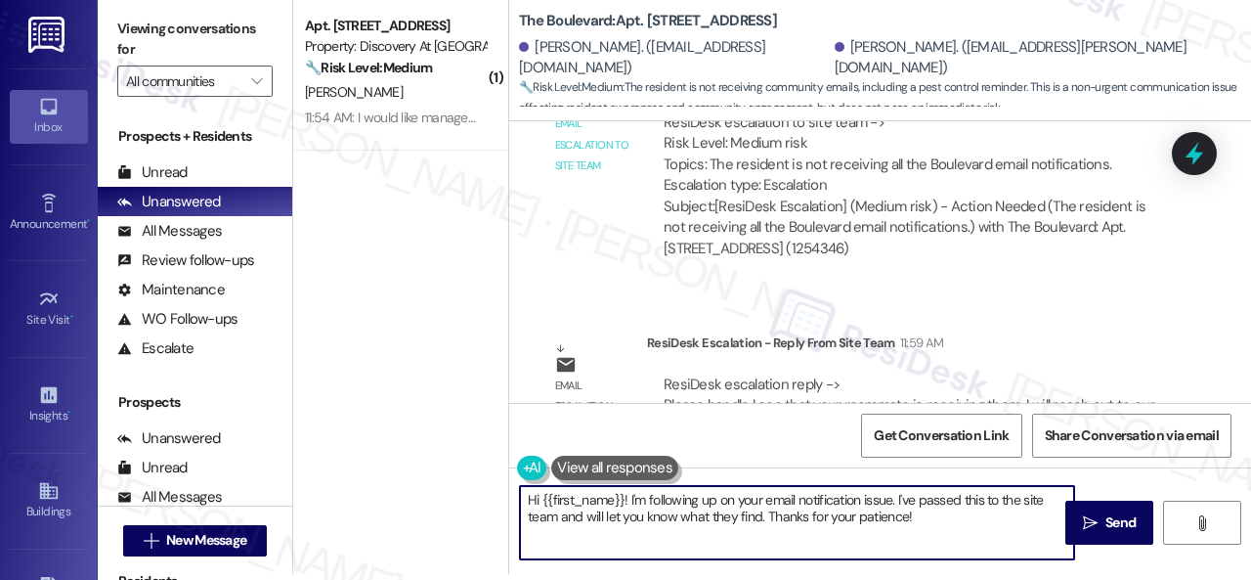
drag, startPoint x: 933, startPoint y: 523, endPoint x: 430, endPoint y: 433, distance: 511.2
click at [430, 433] on div "( 1 ) Apt. 422, 150 Northpark Plaza Drive Property: Discovery At Kingwood 🔧 Ris…" at bounding box center [772, 284] width 958 height 580
paste textarea "ey, I have an update on your concern. The site team has stated that they see th…"
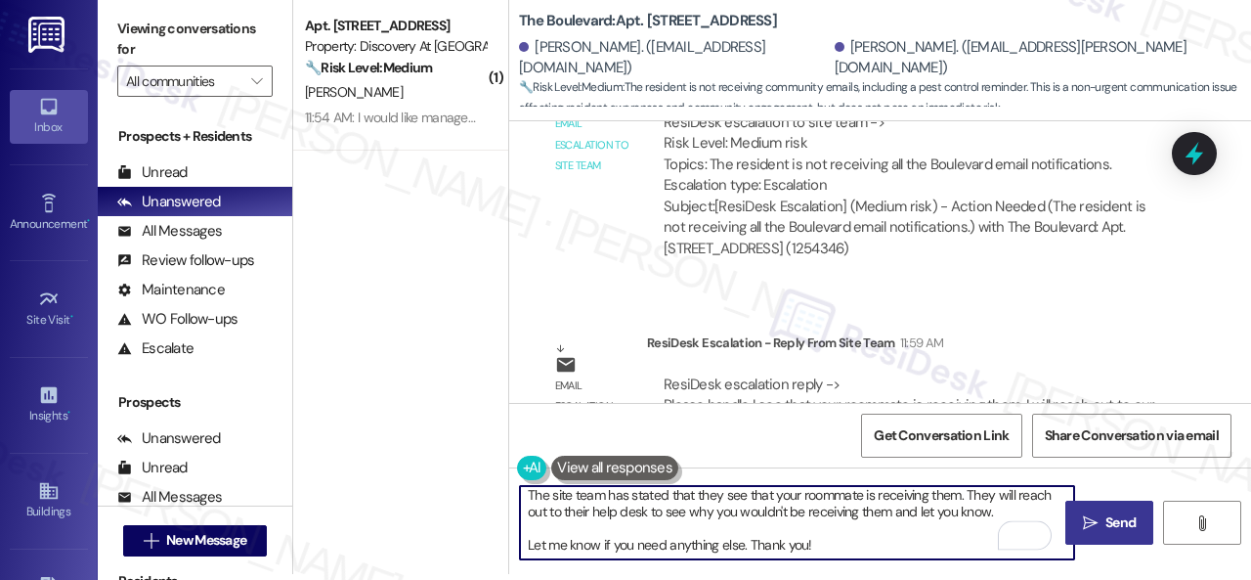
scroll to position [0, 0]
type textarea "Hey, I have an update on your concern. The site team has stated that they see t…"
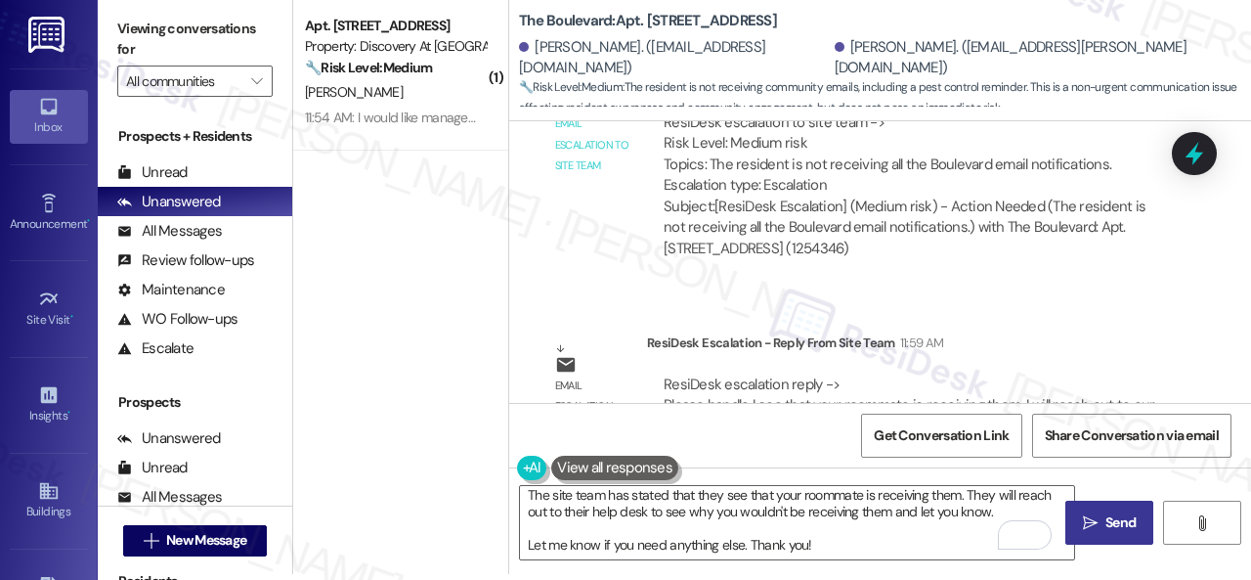
click at [1108, 523] on span "Send" at bounding box center [1120, 522] width 30 height 21
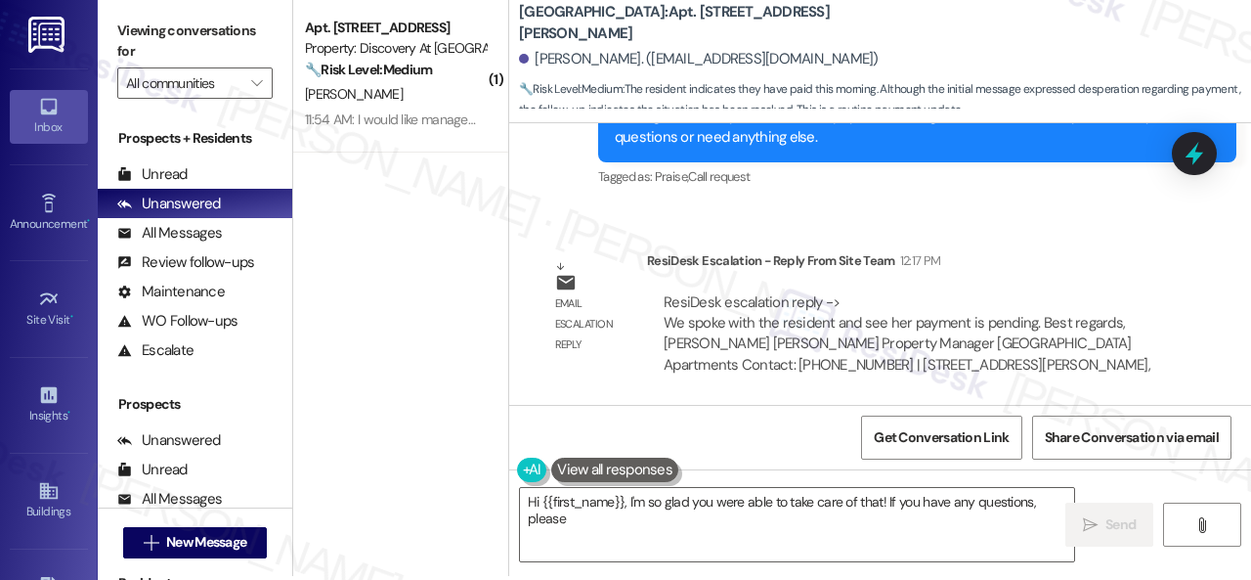
scroll to position [6, 0]
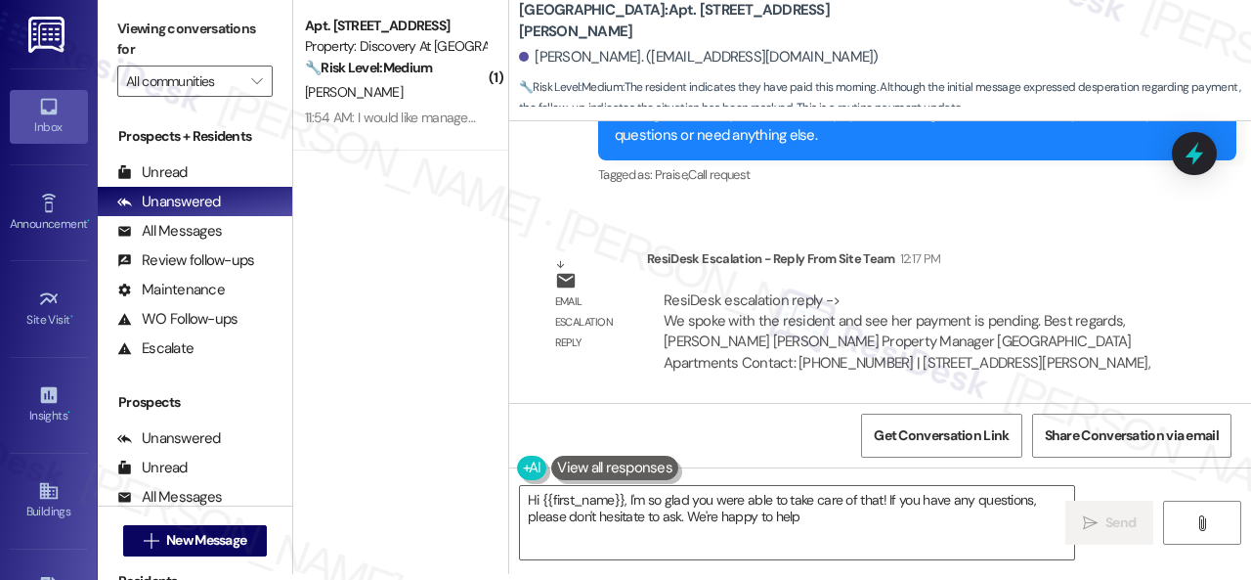
type textarea "Hi {{first_name}}, I'm so glad you were able to take care of that! If you have …"
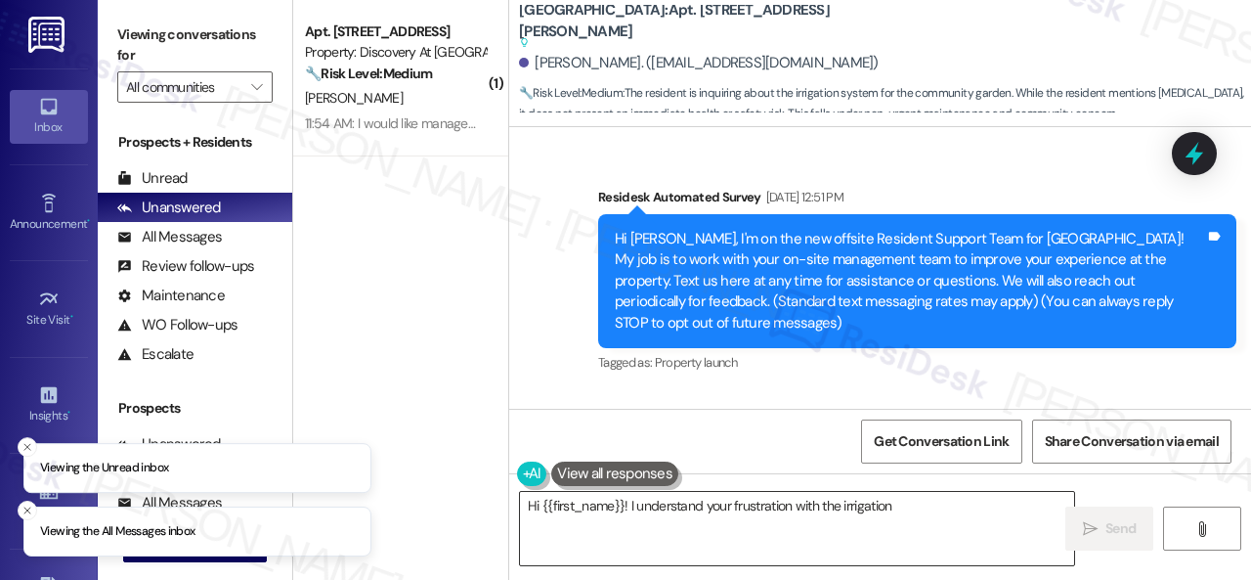
scroll to position [10432, 0]
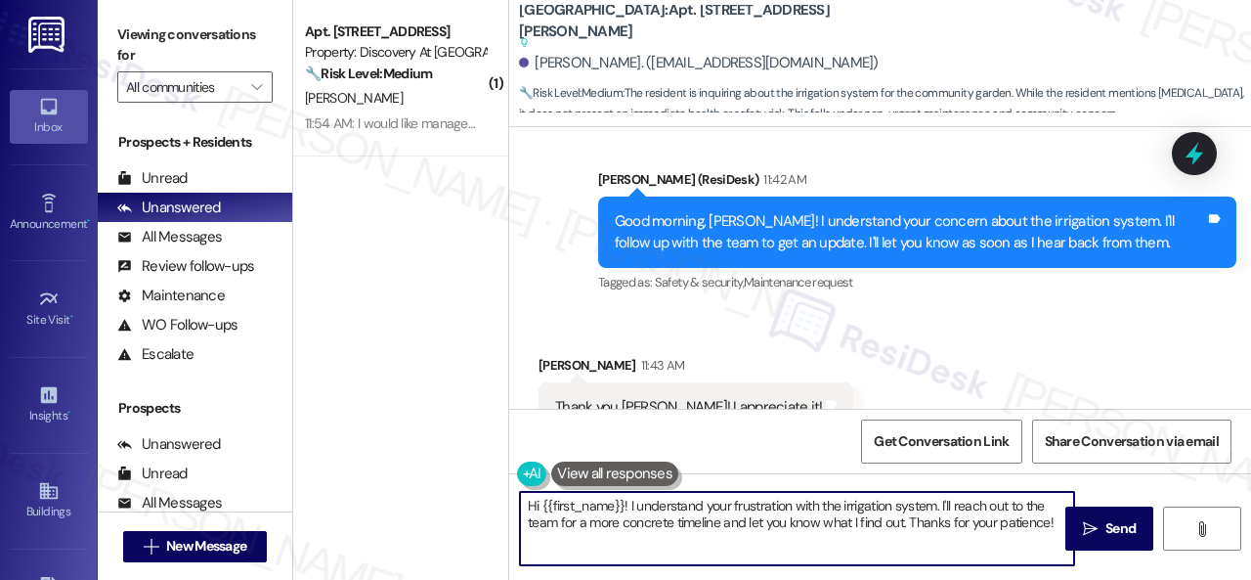
drag, startPoint x: 1088, startPoint y: 618, endPoint x: 1250, endPoint y: 618, distance: 162.2
click at [1250, 579] on html "Viewing the All Messages inbox Viewing the Unread inbox Inbox Go to Inbox Annou…" at bounding box center [625, 290] width 1251 height 580
paste textarea "ey, I have an update on your concern. The site team has stated that the managem…"
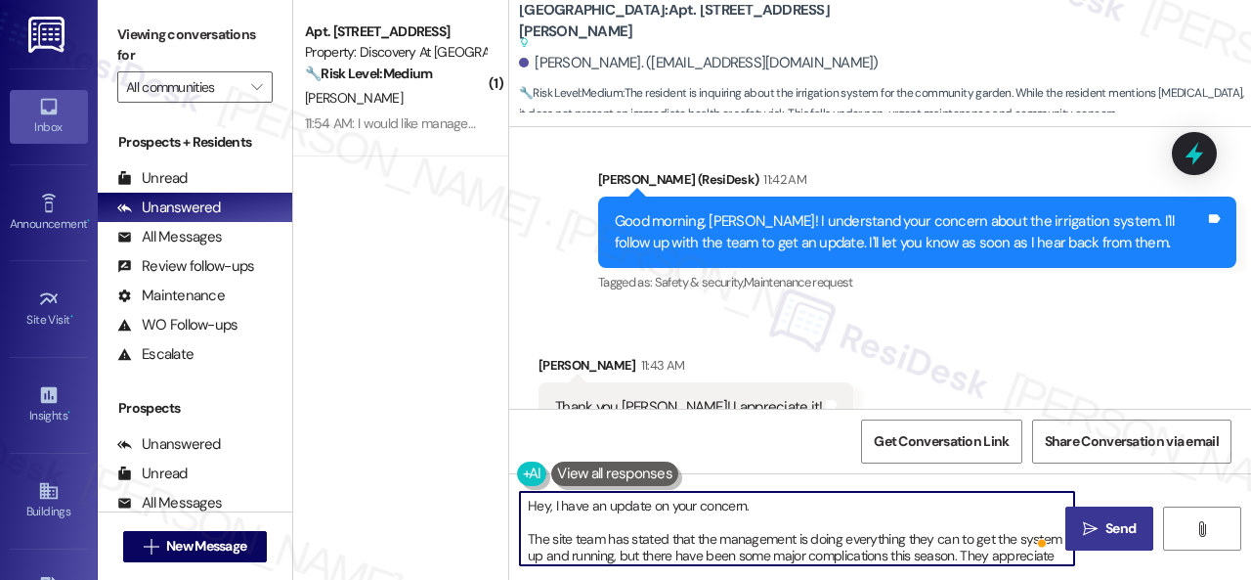
type textarea "Hey, I have an update on your concern. The site team has stated that the manage…"
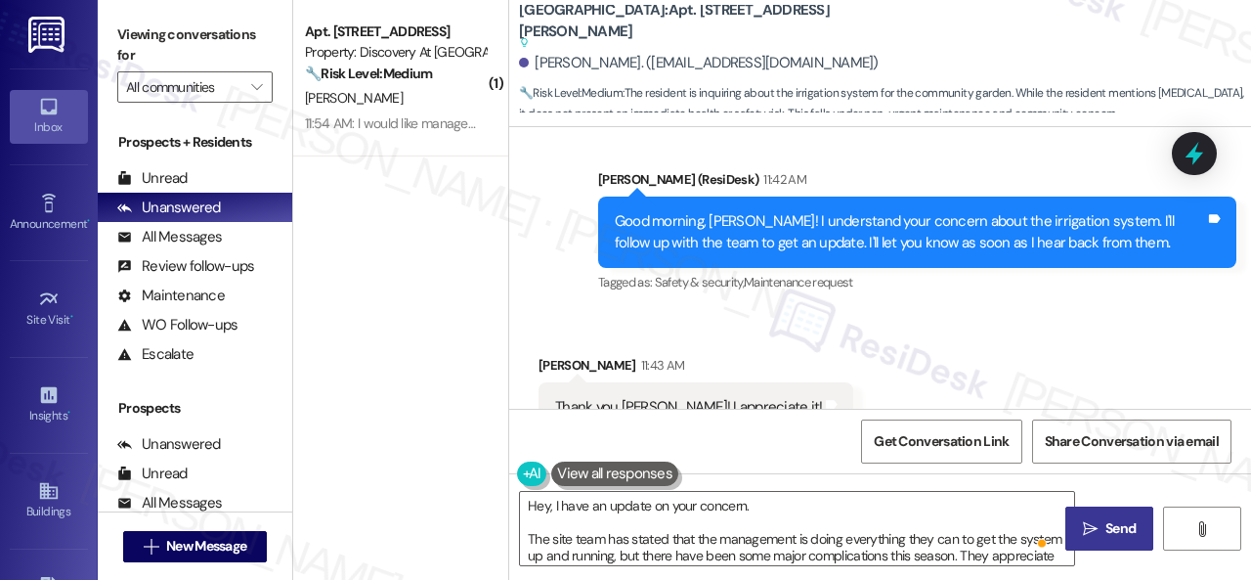
click at [1114, 518] on span "Send" at bounding box center [1120, 528] width 30 height 21
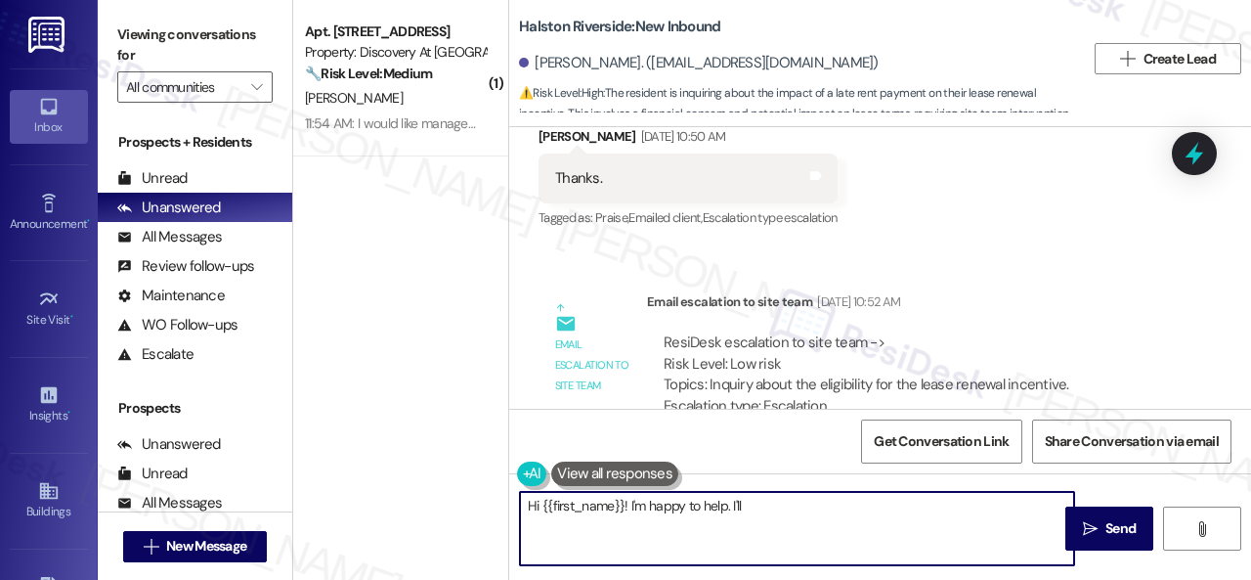
scroll to position [6, 0]
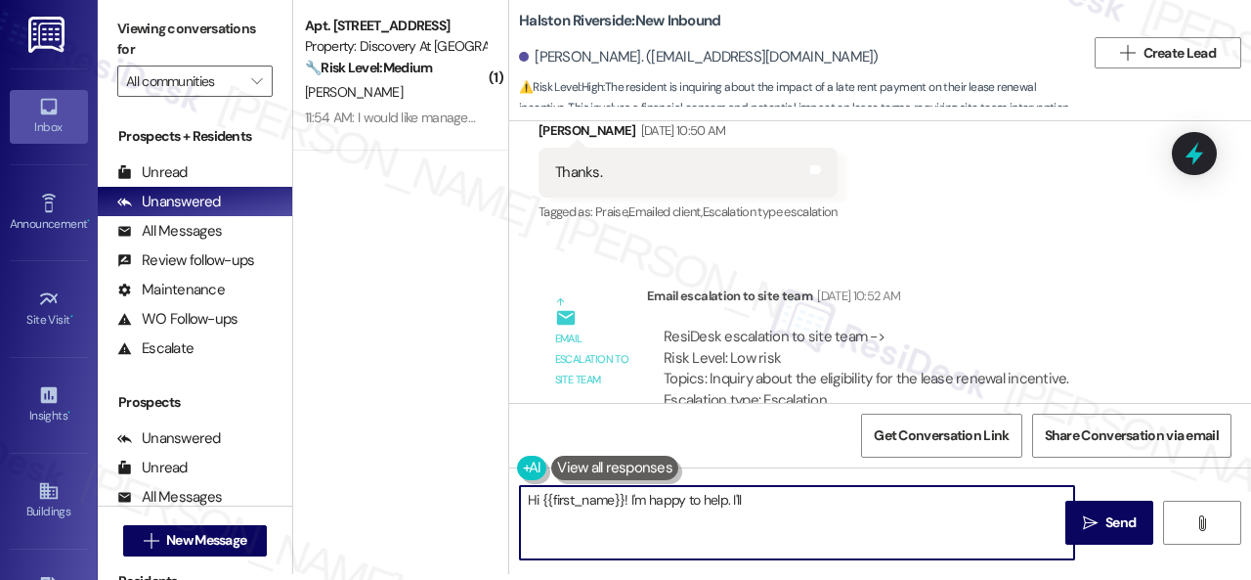
drag, startPoint x: 630, startPoint y: 502, endPoint x: 1216, endPoint y: 599, distance: 593.3
click at [1216, 579] on html "Inbox Go to Inbox Announcement • Send A Text Announcement Site Visit • Go to Si…" at bounding box center [625, 290] width 1251 height 580
paste textarea "the leasing office directly to discuss renewal."
click at [530, 514] on textarea "Hi {{first_name}}! The site team advised you to contact the leasing office dire…" at bounding box center [797, 522] width 554 height 73
click at [652, 511] on textarea "Hi {{first_name}}! The site team advised you to contact the leasing office dire…" at bounding box center [797, 522] width 554 height 73
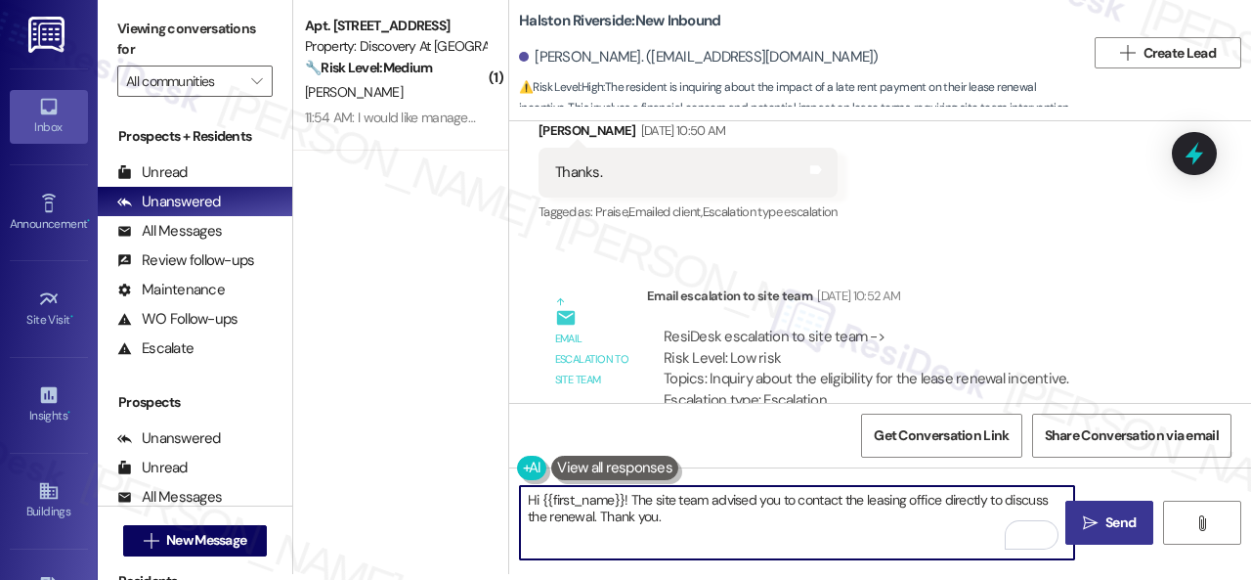
type textarea "Hi {{first_name}}! The site team advised you to contact the leasing office dire…"
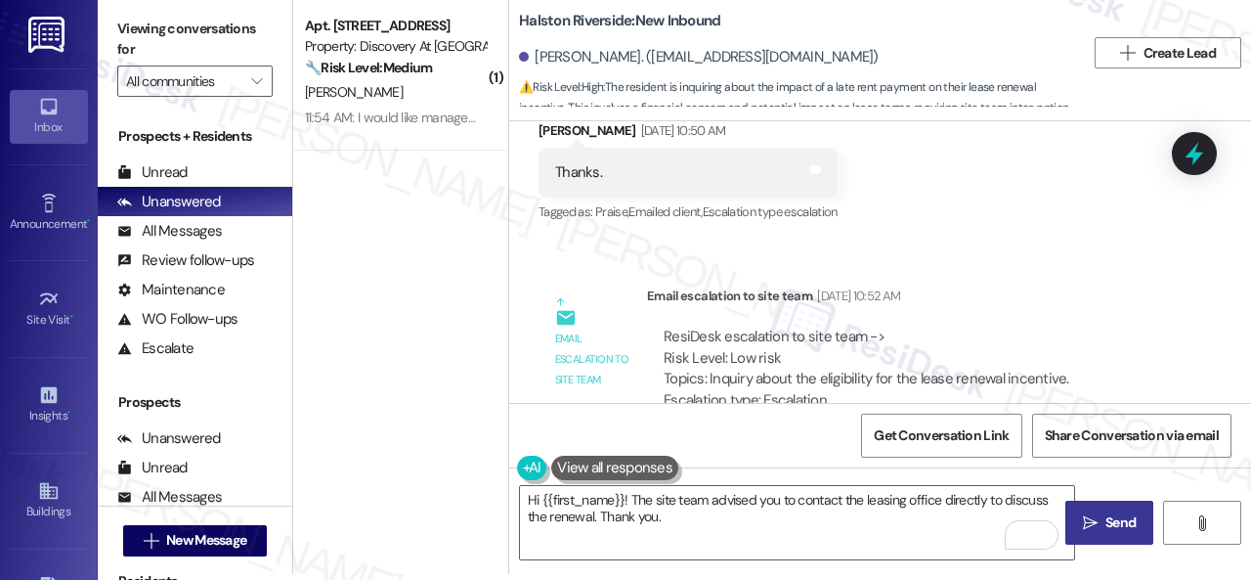
click at [1091, 520] on span " Send" at bounding box center [1110, 522] width 62 height 21
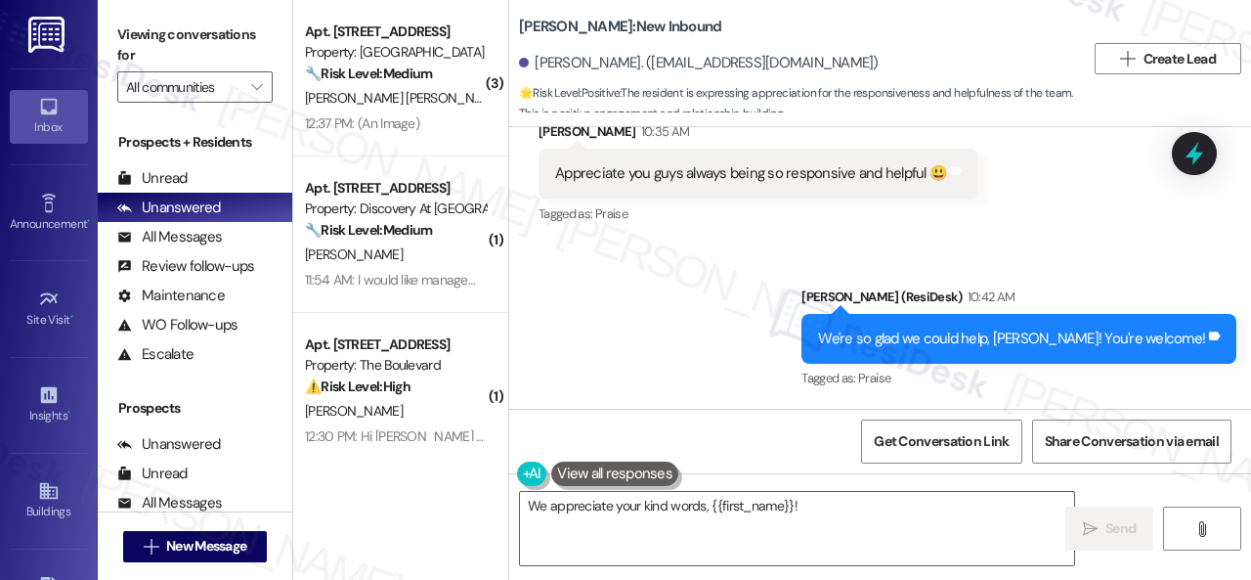
scroll to position [6, 0]
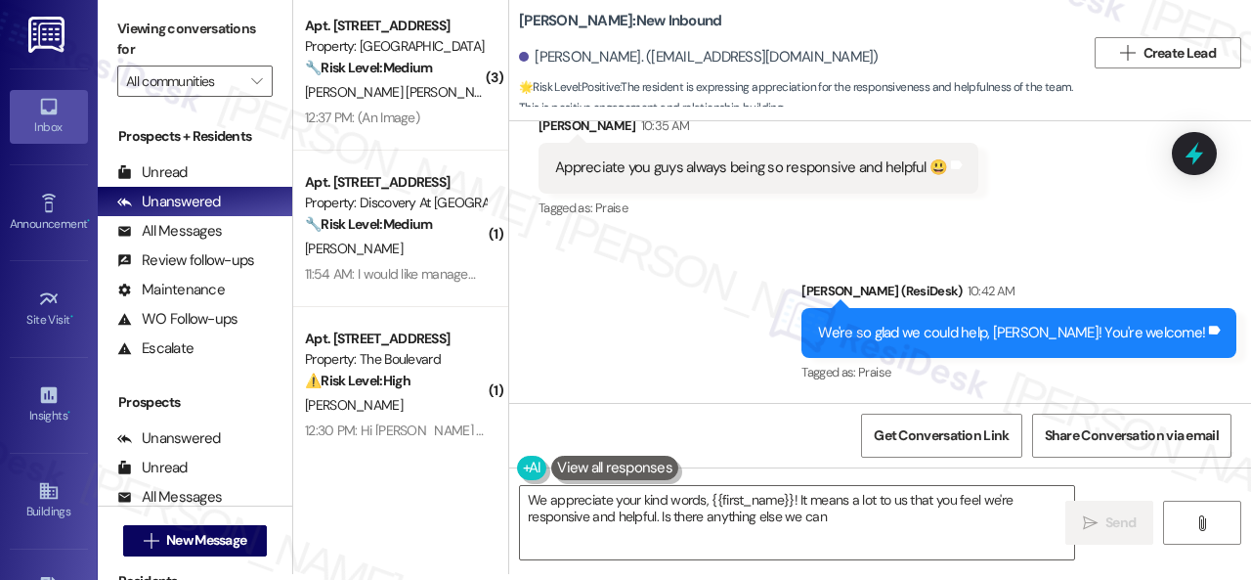
type textarea "We appreciate your kind words, {{first_name}}! It means a lot to us that you fe…"
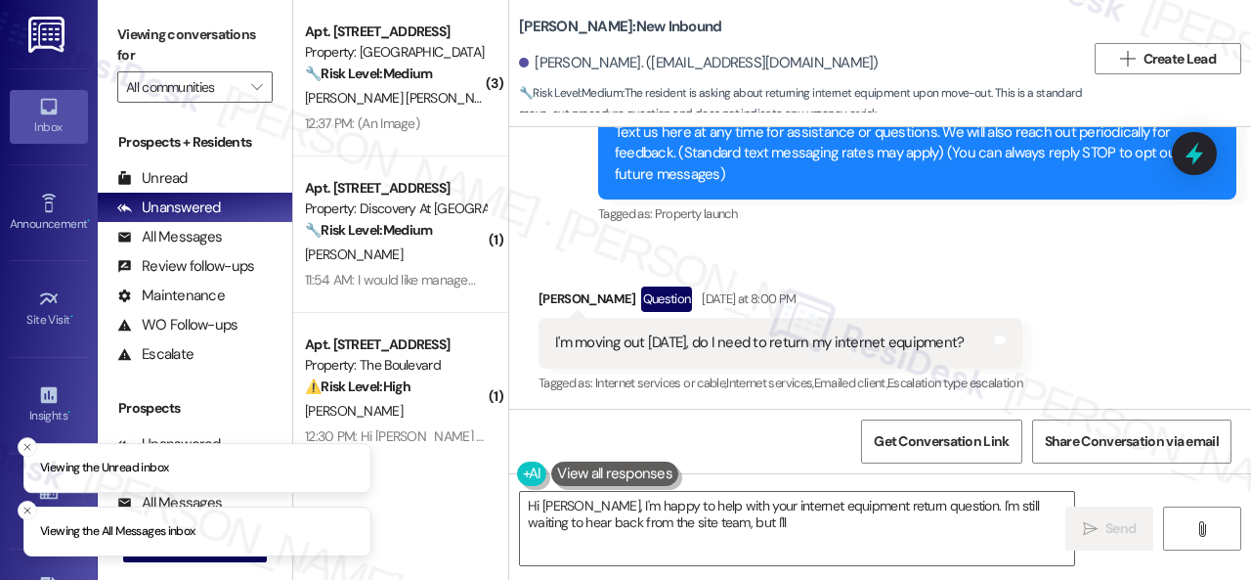
scroll to position [150, 0]
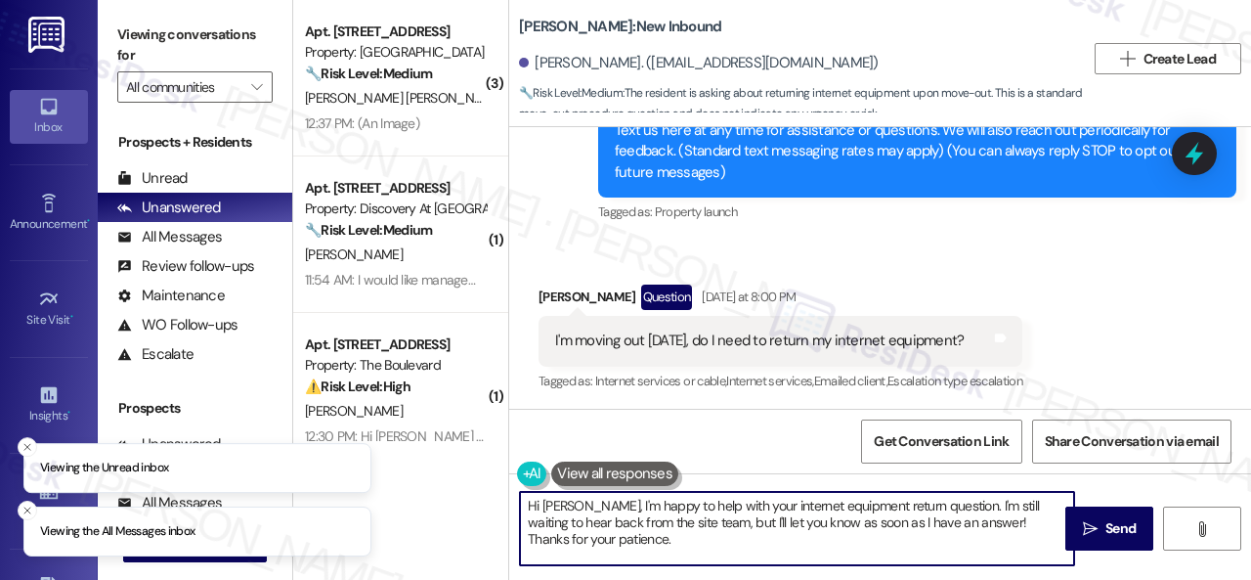
drag, startPoint x: 639, startPoint y: 544, endPoint x: 659, endPoint y: 547, distance: 19.8
click at [436, 482] on div "( 3 ) Apt. [STREET_ADDRESS] Property: Grand Villas 🔧 Risk Level: Medium The res…" at bounding box center [772, 290] width 958 height 580
paste textarea "ey, I have an update on your concern. The site team has stated that you don’t h…"
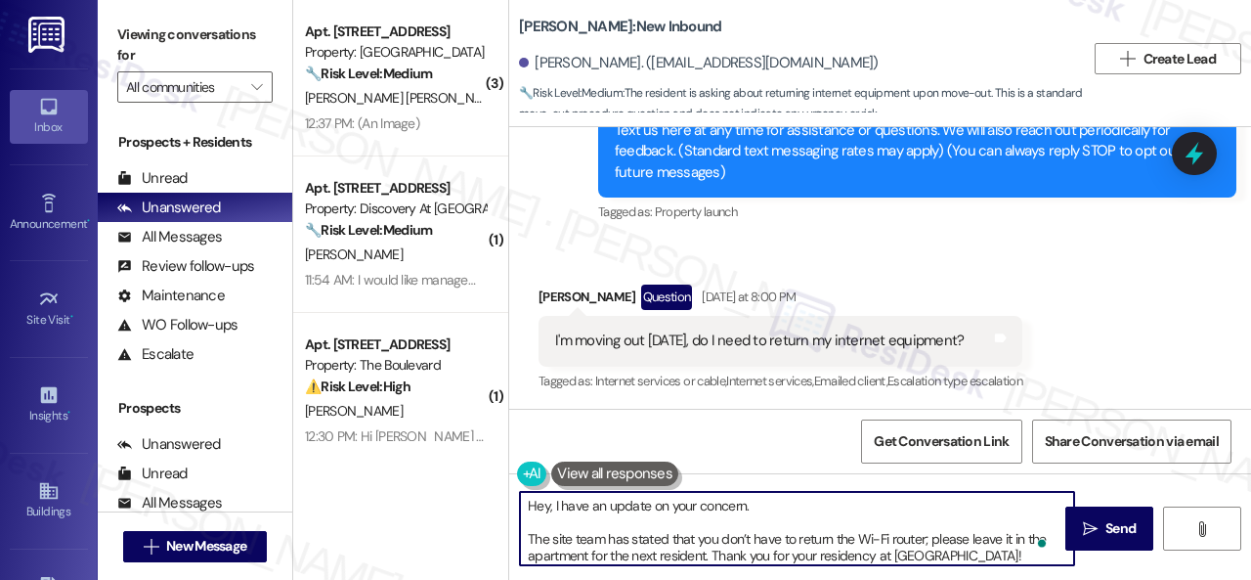
click at [704, 510] on textarea "Hey, I have an update on your concern. The site team has stated that you don’t …" at bounding box center [797, 528] width 554 height 73
type textarea "Hey, I have an update on your query. The site team has stated that you don’t ha…"
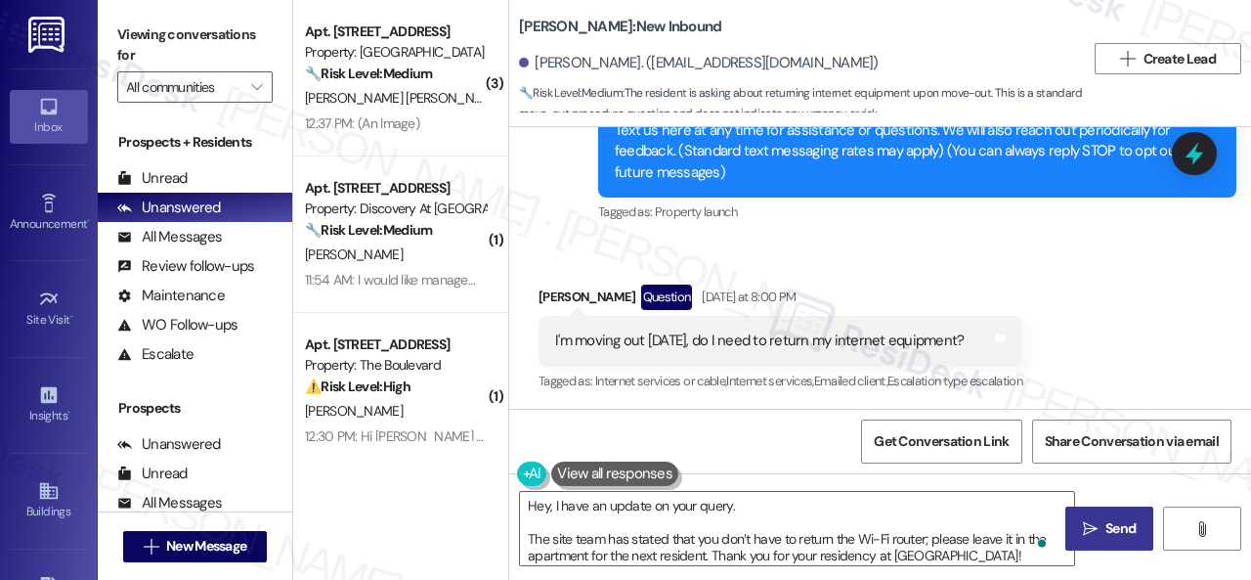
click at [1083, 535] on icon "" at bounding box center [1090, 529] width 15 height 16
